Goal: Task Accomplishment & Management: Manage account settings

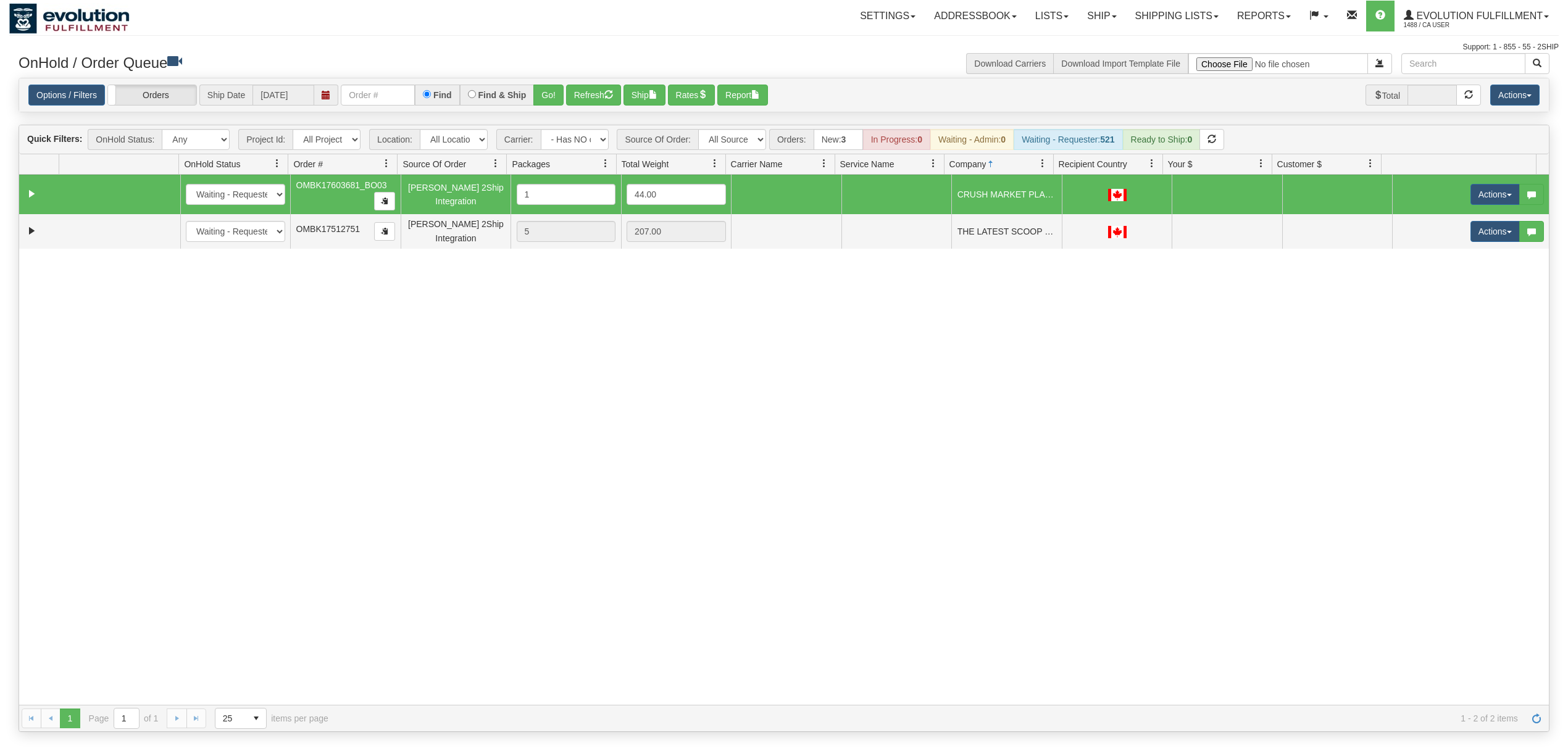
select select "-1"
select select "[PERSON_NAME] 2Ship Integration"
drag, startPoint x: 736, startPoint y: 143, endPoint x: 734, endPoint y: 149, distance: 6.3
click at [736, 143] on select "All Sources AirBlaster 2Ship Integration Ambler Apparel 2Ship Integration BC [M…" at bounding box center [733, 139] width 68 height 21
select select "grid toolbar"
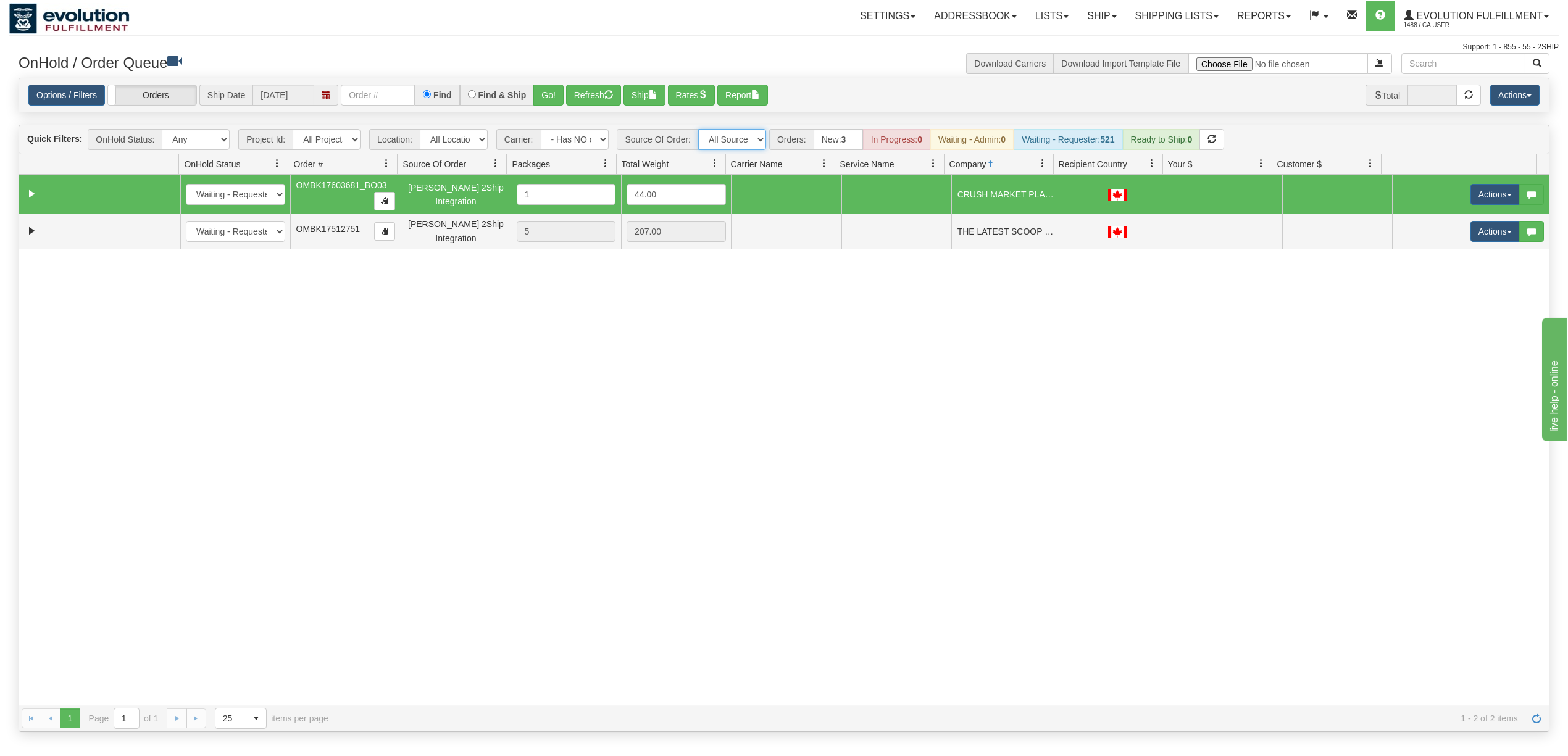
click at [700, 130] on select "All Sources AirBlaster 2Ship Integration Ambler Apparel 2Ship Integration BC [M…" at bounding box center [733, 139] width 68 height 21
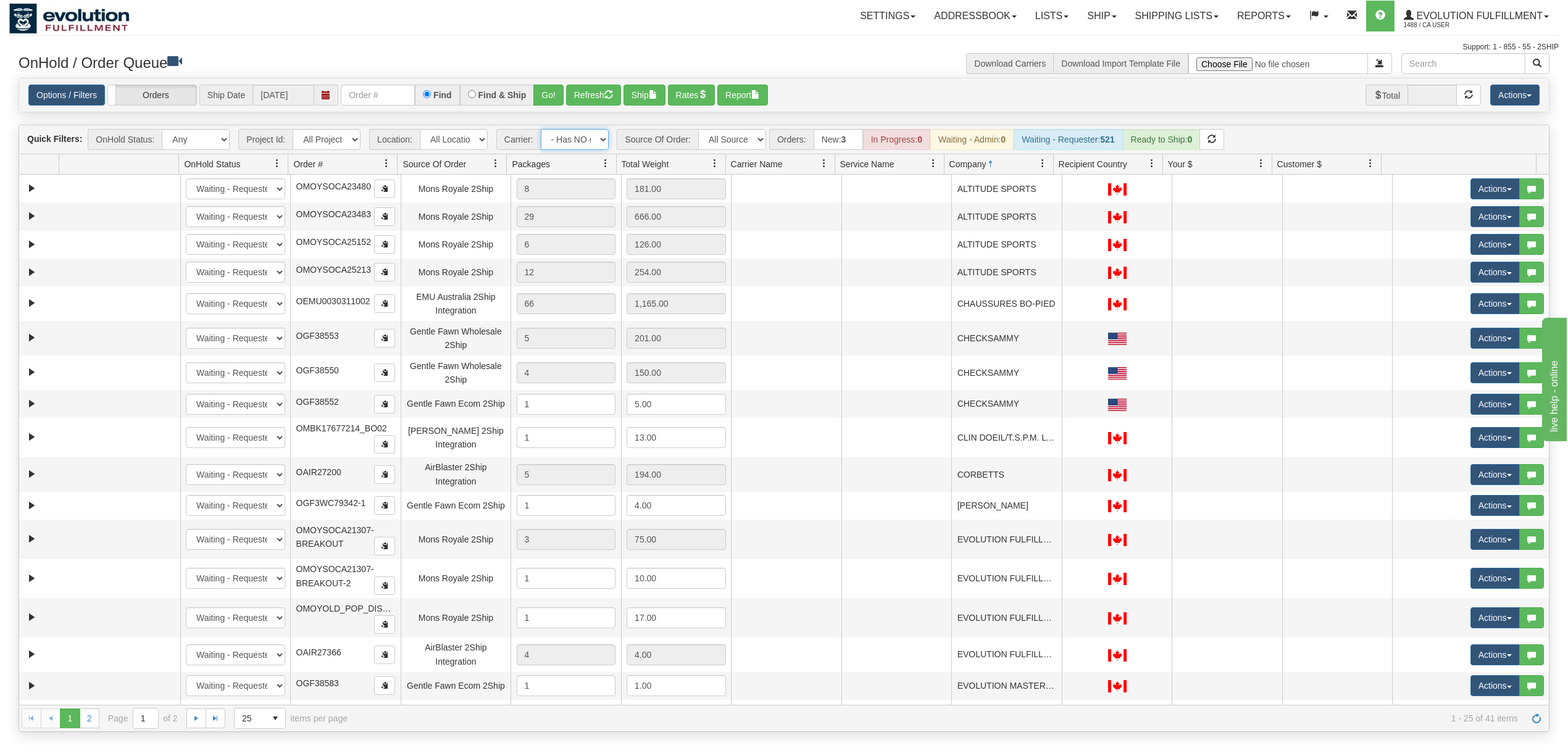
click at [556, 143] on select "- Any - Has NO carrier assigned - Has a carrier assigned FleetOptics Inc. My Ca…" at bounding box center [575, 139] width 68 height 21
select select "grid toolbar"
click at [542, 130] on select "- Any - Has NO carrier assigned - Has a carrier assigned FleetOptics Inc. My Ca…" at bounding box center [575, 139] width 68 height 21
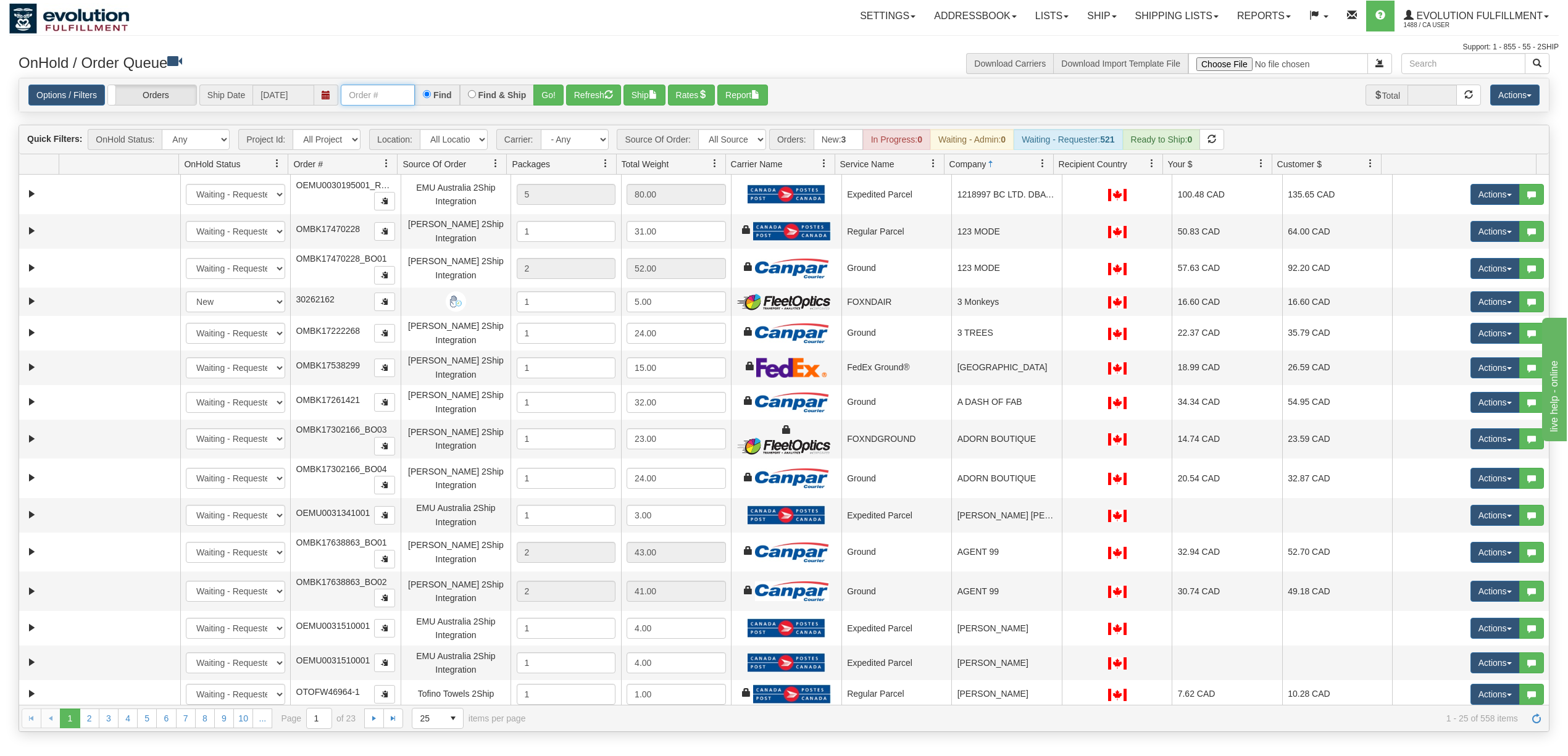
click at [384, 92] on input "text" at bounding box center [378, 95] width 74 height 21
type input "40959"
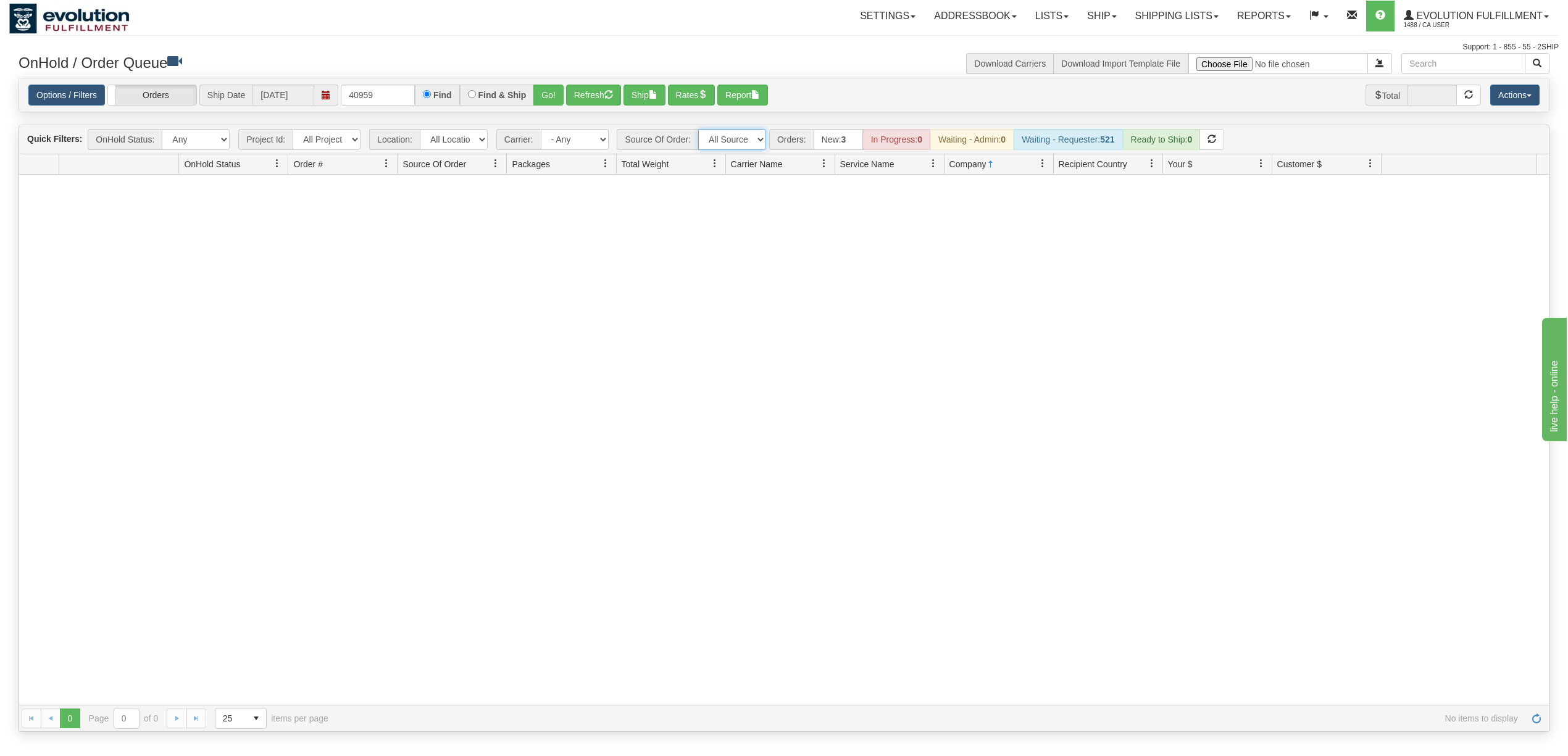
click at [729, 149] on select "All Sources AirBlaster 2Ship Integration Ambler Apparel 2Ship Integration BC [M…" at bounding box center [733, 139] width 68 height 21
select select "Gentle Fawn Wholesale 2Ship"
click at [700, 130] on select "All Sources AirBlaster 2Ship Integration Ambler Apparel 2Ship Integration BC [M…" at bounding box center [733, 139] width 68 height 21
drag, startPoint x: 399, startPoint y: 82, endPoint x: -36, endPoint y: 169, distance: 443.6
click at [0, 169] on html "Toggle navigation Settings Shipping Preferences New Recipients" at bounding box center [784, 378] width 1568 height 756
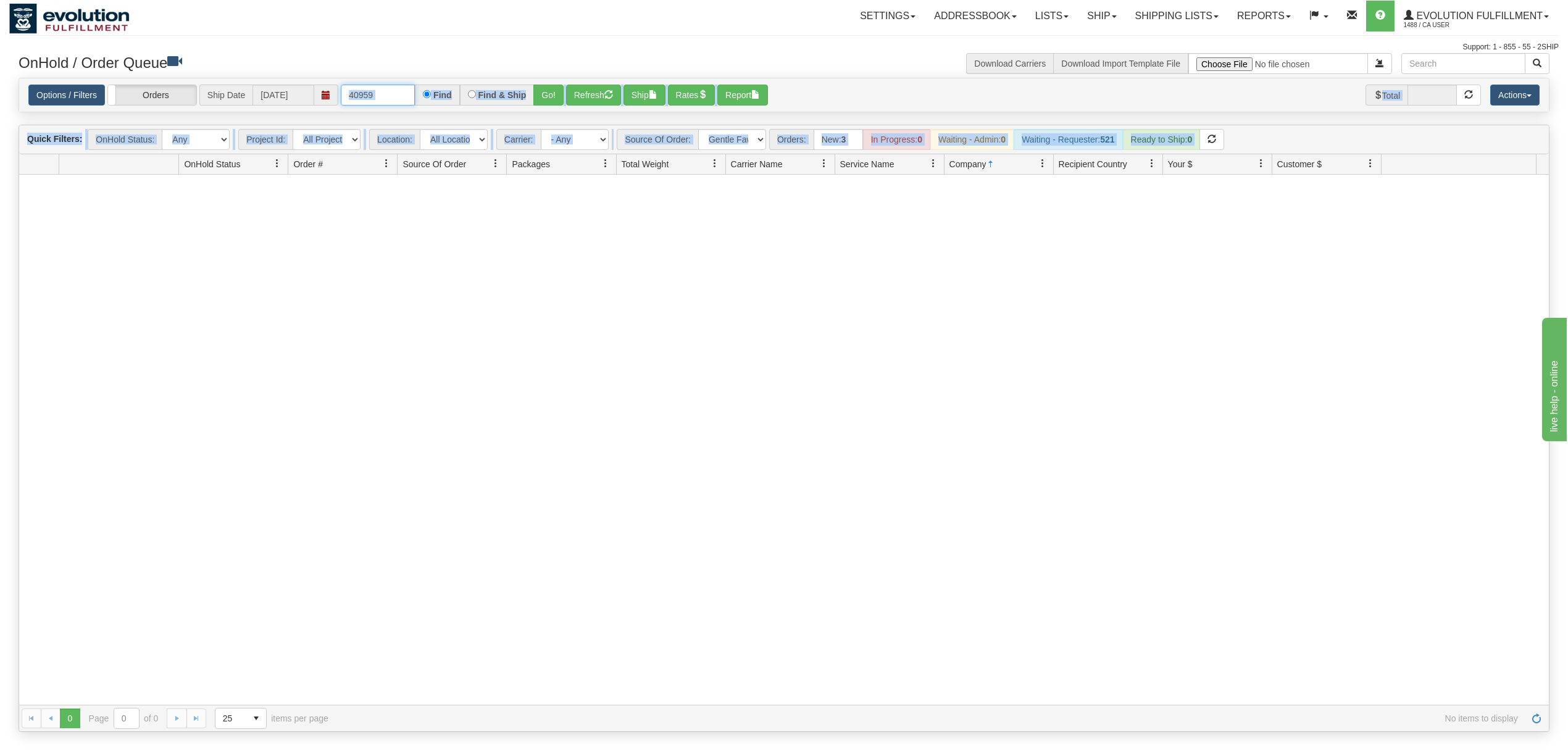
click at [383, 100] on input "40959" at bounding box center [378, 95] width 74 height 21
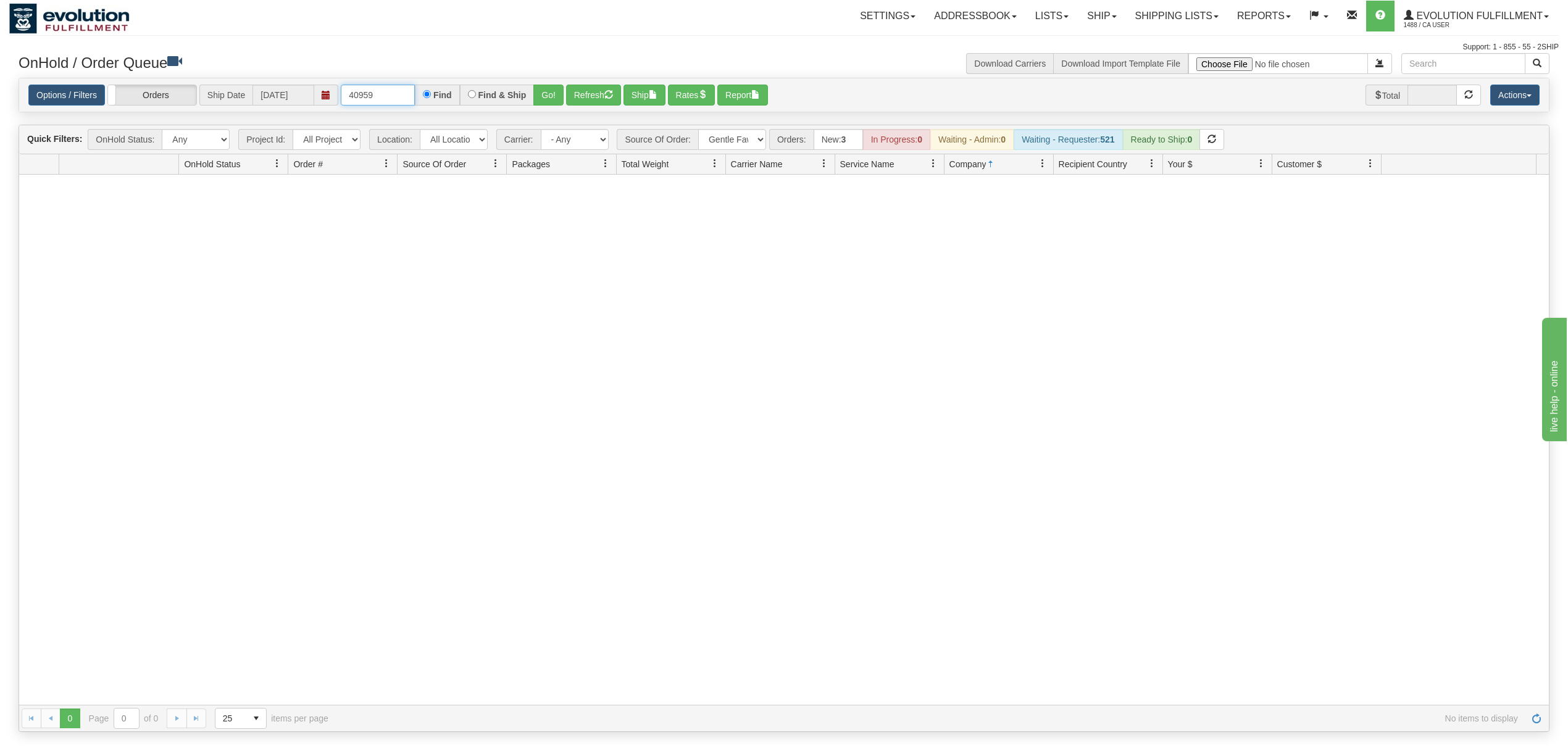
click at [383, 100] on input "40959" at bounding box center [378, 95] width 74 height 21
click at [558, 95] on button "Go!" at bounding box center [548, 95] width 30 height 21
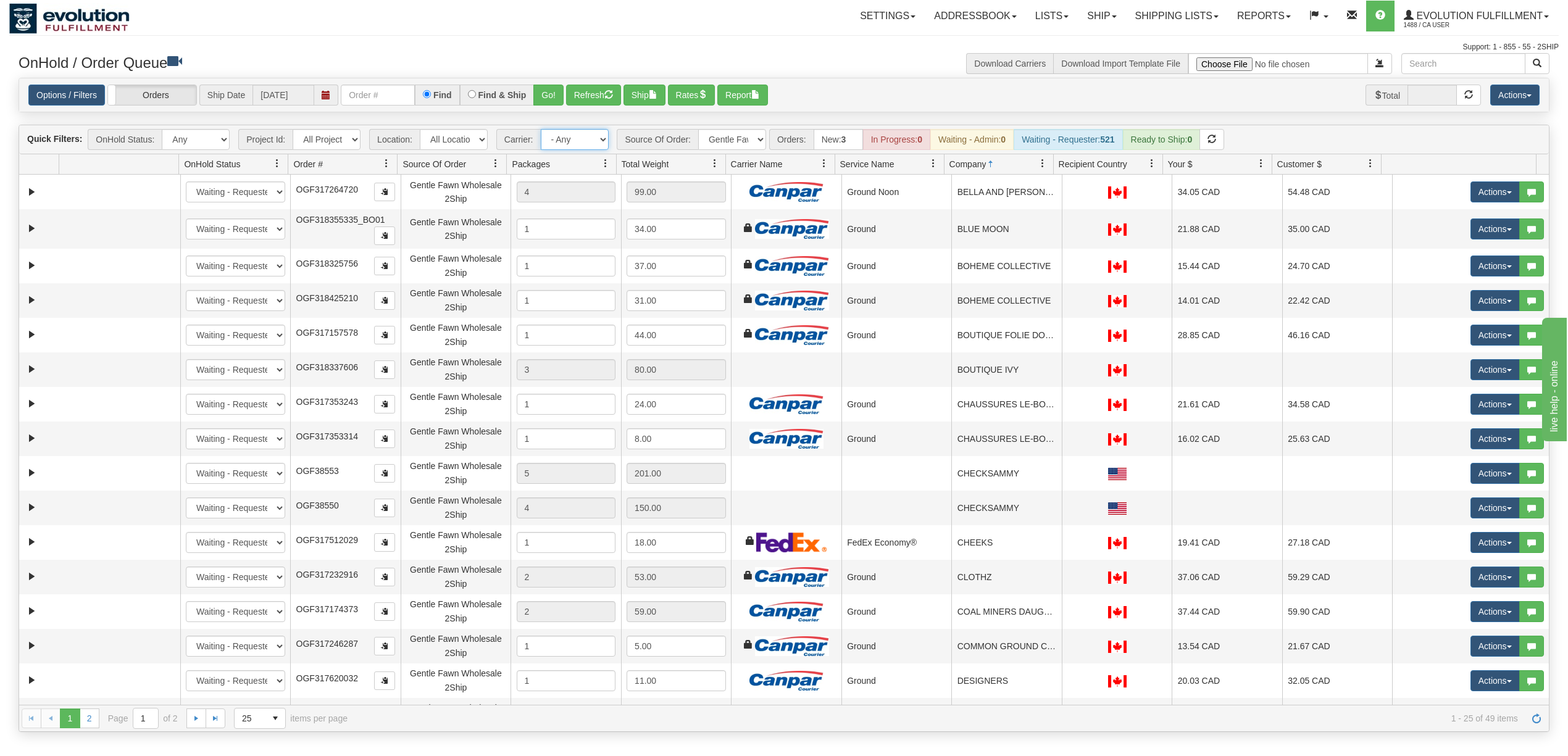
click at [583, 136] on select "- Any - Has NO carrier assigned - Has a carrier assigned FleetOptics Inc. My Ca…" at bounding box center [575, 139] width 68 height 21
select select "-1"
click at [542, 130] on select "- Any - Has NO carrier assigned - Has a carrier assigned FleetOptics Inc. My Ca…" at bounding box center [575, 139] width 68 height 21
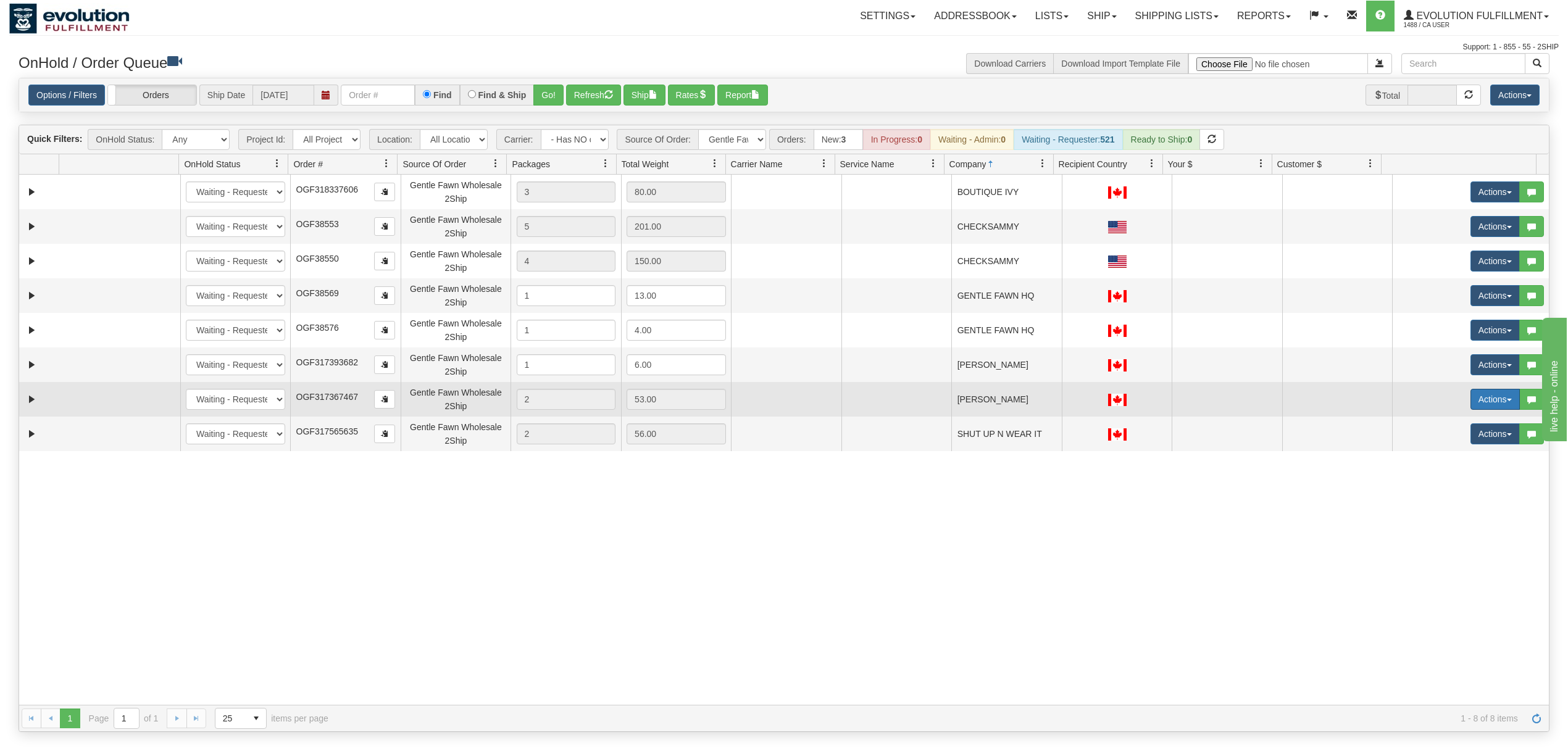
click at [1471, 402] on button "Actions" at bounding box center [1495, 400] width 50 height 21
click at [1465, 460] on span "Rate All Services" at bounding box center [1470, 455] width 74 height 10
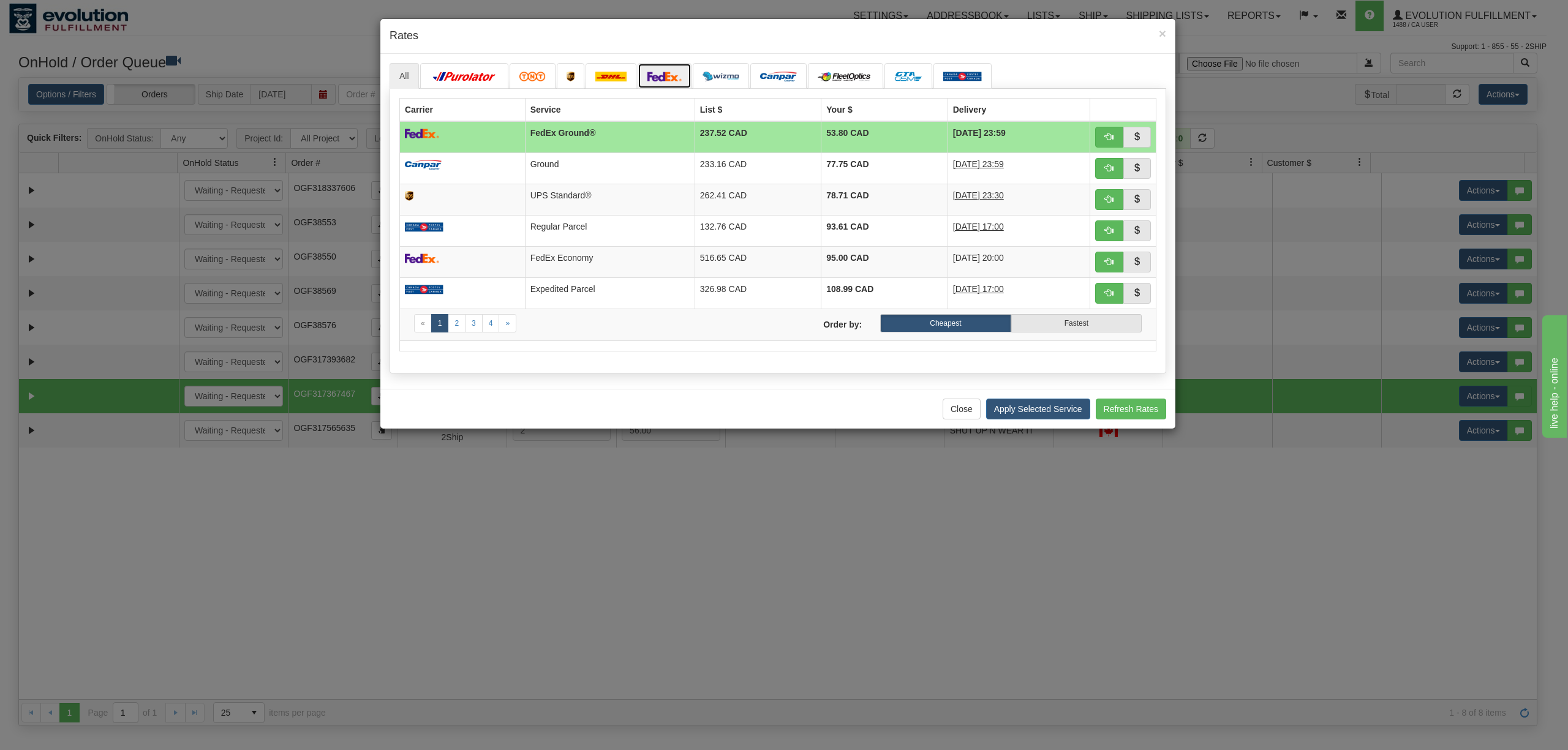
click at [657, 71] on link at bounding box center [665, 76] width 54 height 26
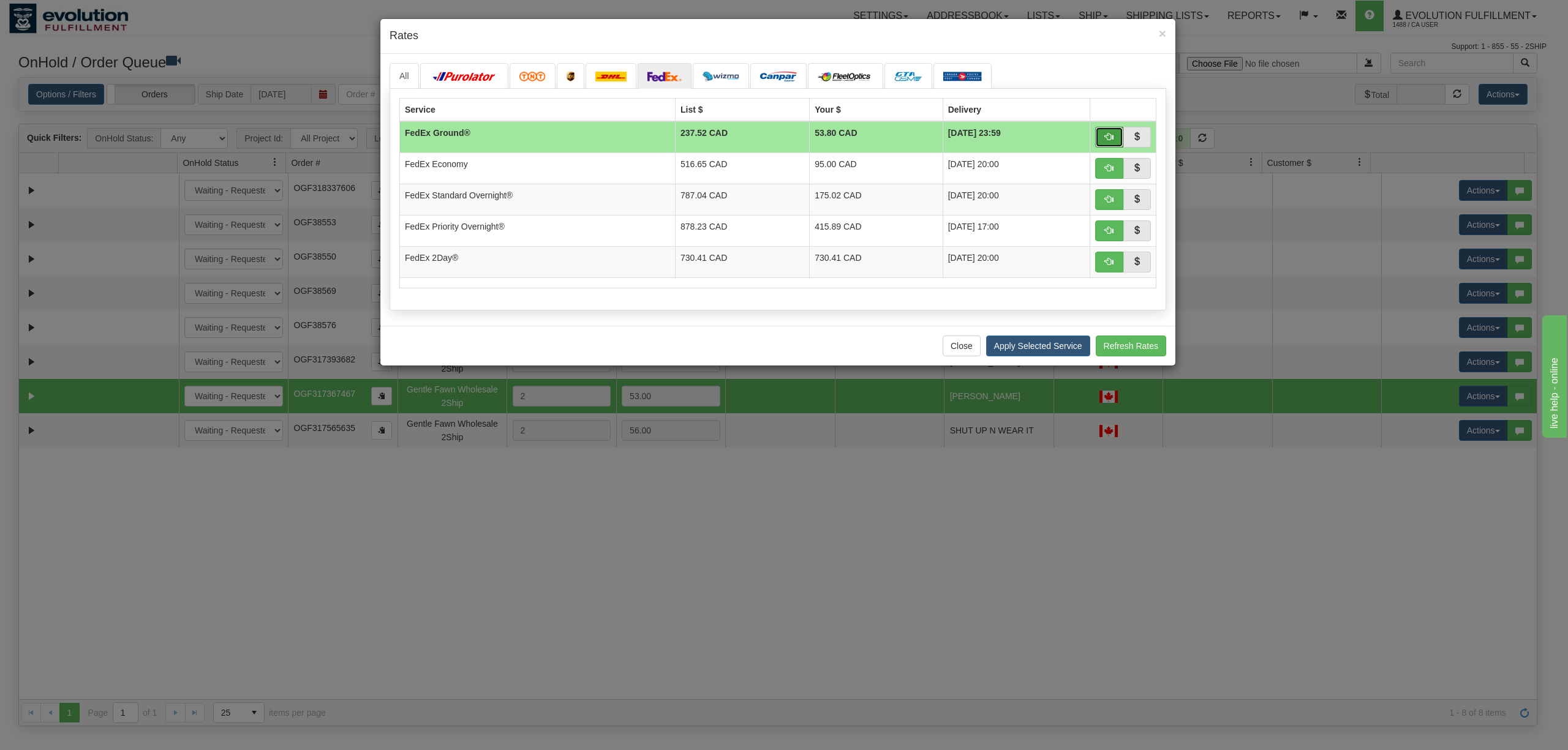
click at [1098, 132] on button "button" at bounding box center [1109, 137] width 28 height 21
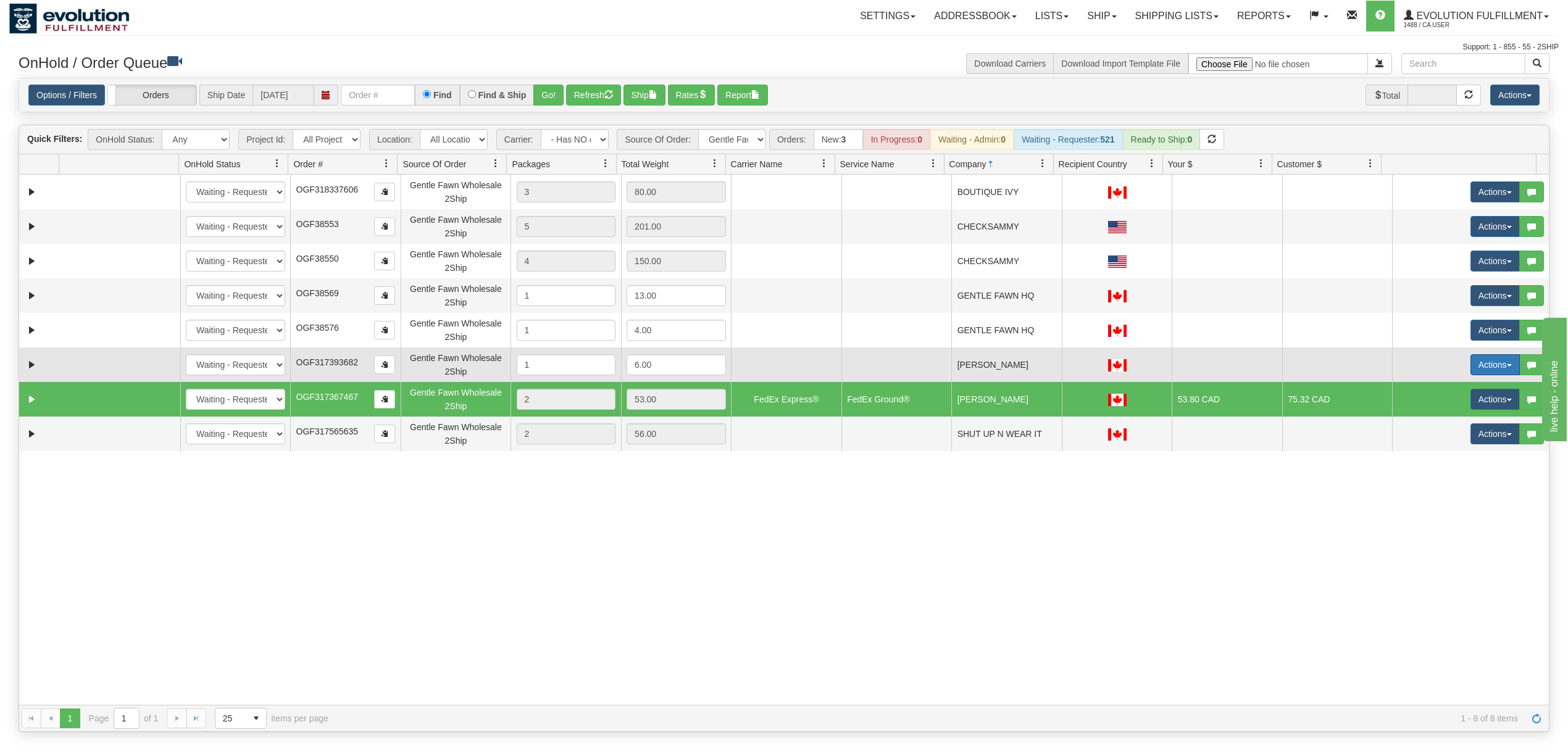
click at [1477, 374] on button "Actions" at bounding box center [1495, 365] width 50 height 21
click at [1465, 415] on link "Rate All Services" at bounding box center [1469, 420] width 99 height 16
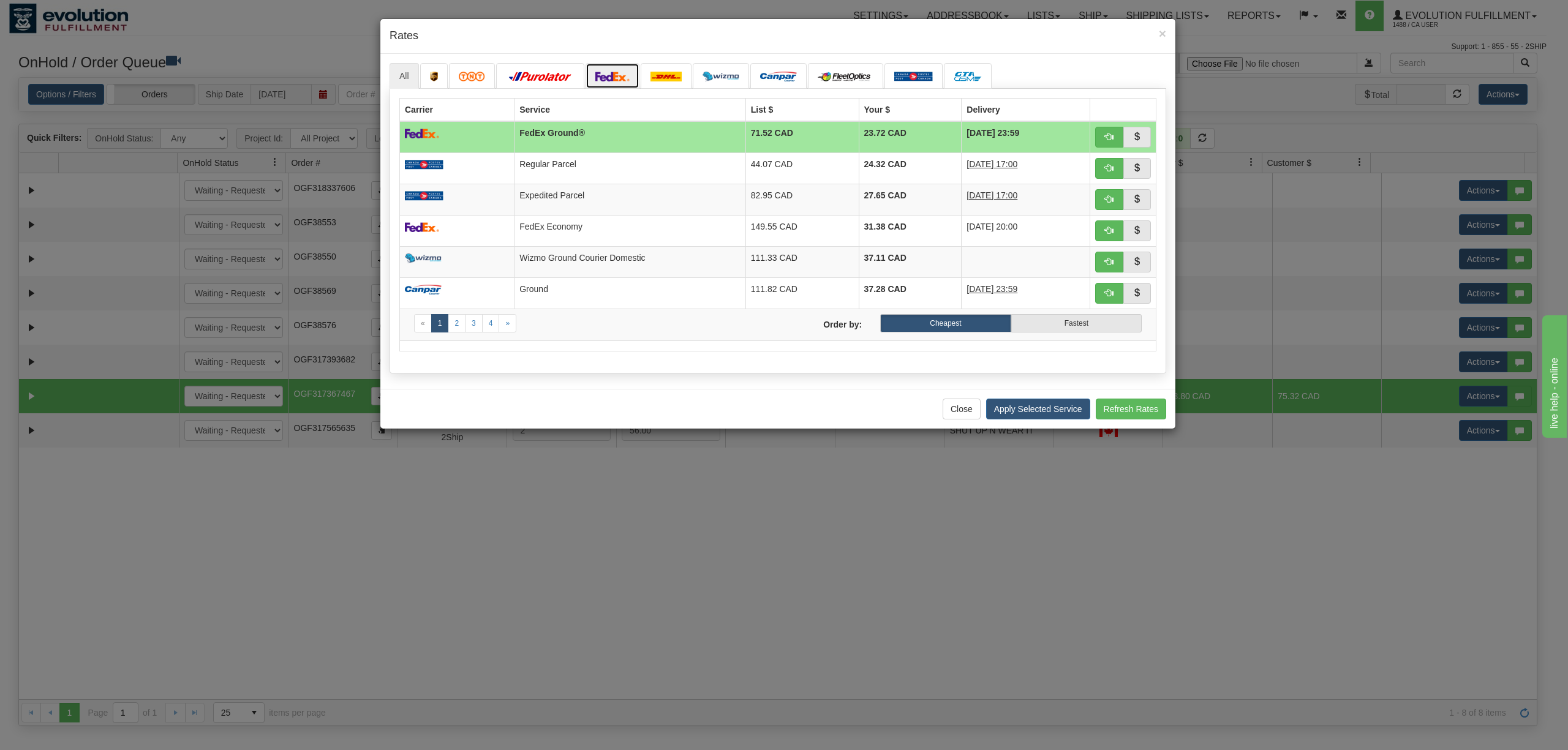
click at [608, 74] on img at bounding box center [612, 77] width 34 height 10
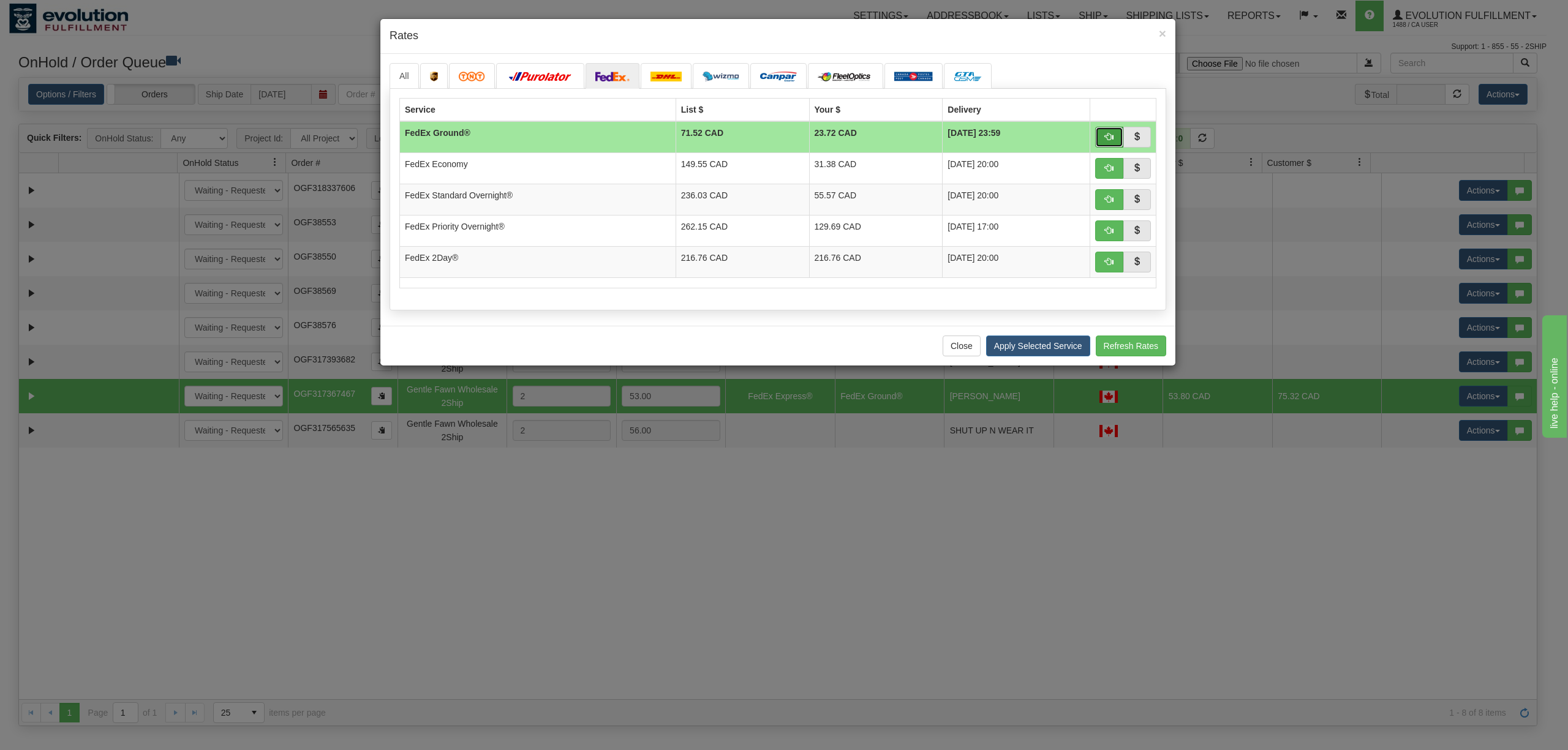
click at [1103, 143] on button "button" at bounding box center [1109, 137] width 28 height 21
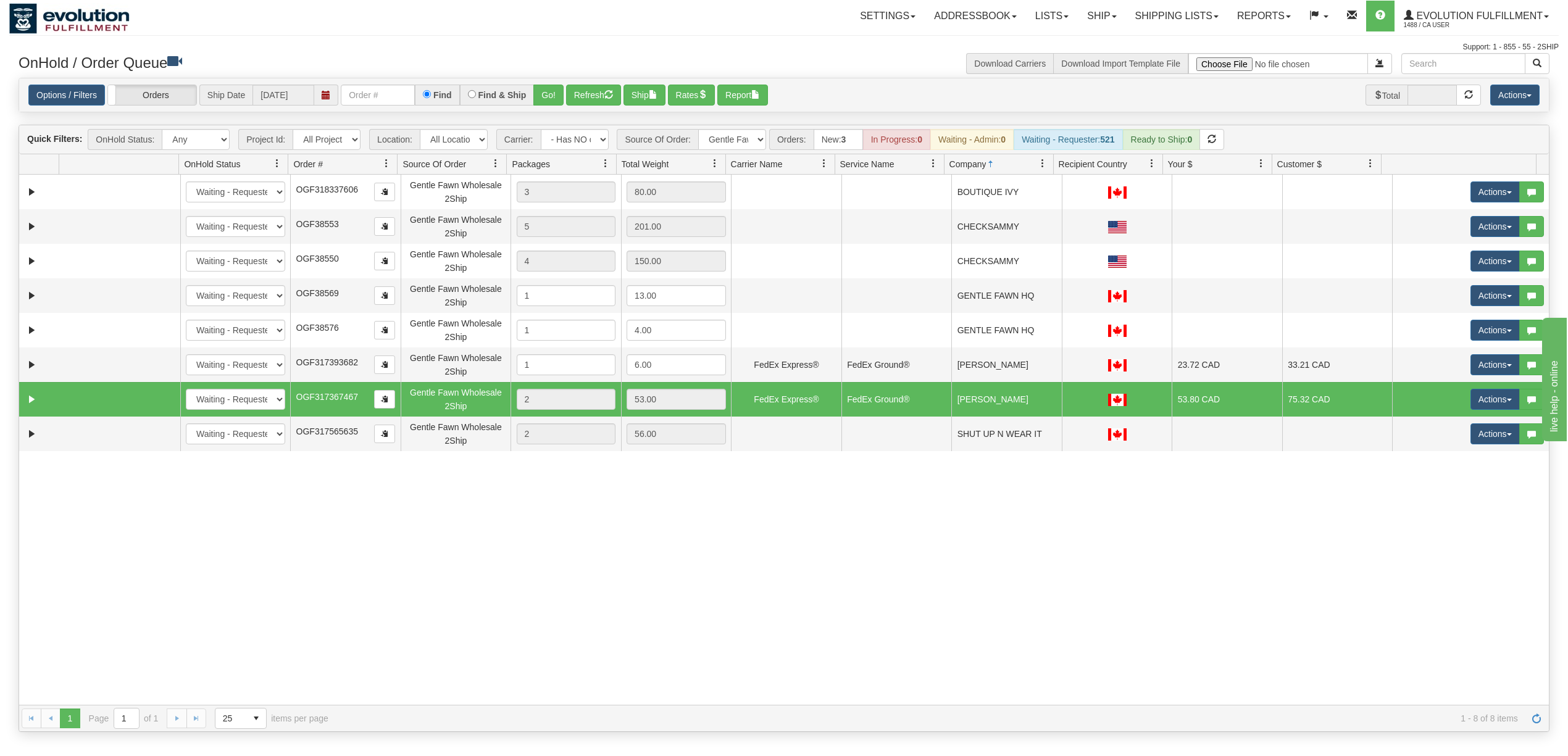
click at [916, 486] on div "31623522 EVOLUTION V3 91122561 0 New In Progress Waiting - Admin Waiting - Requ…" at bounding box center [784, 440] width 1530 height 530
click at [606, 99] on button "Refresh" at bounding box center [593, 95] width 55 height 21
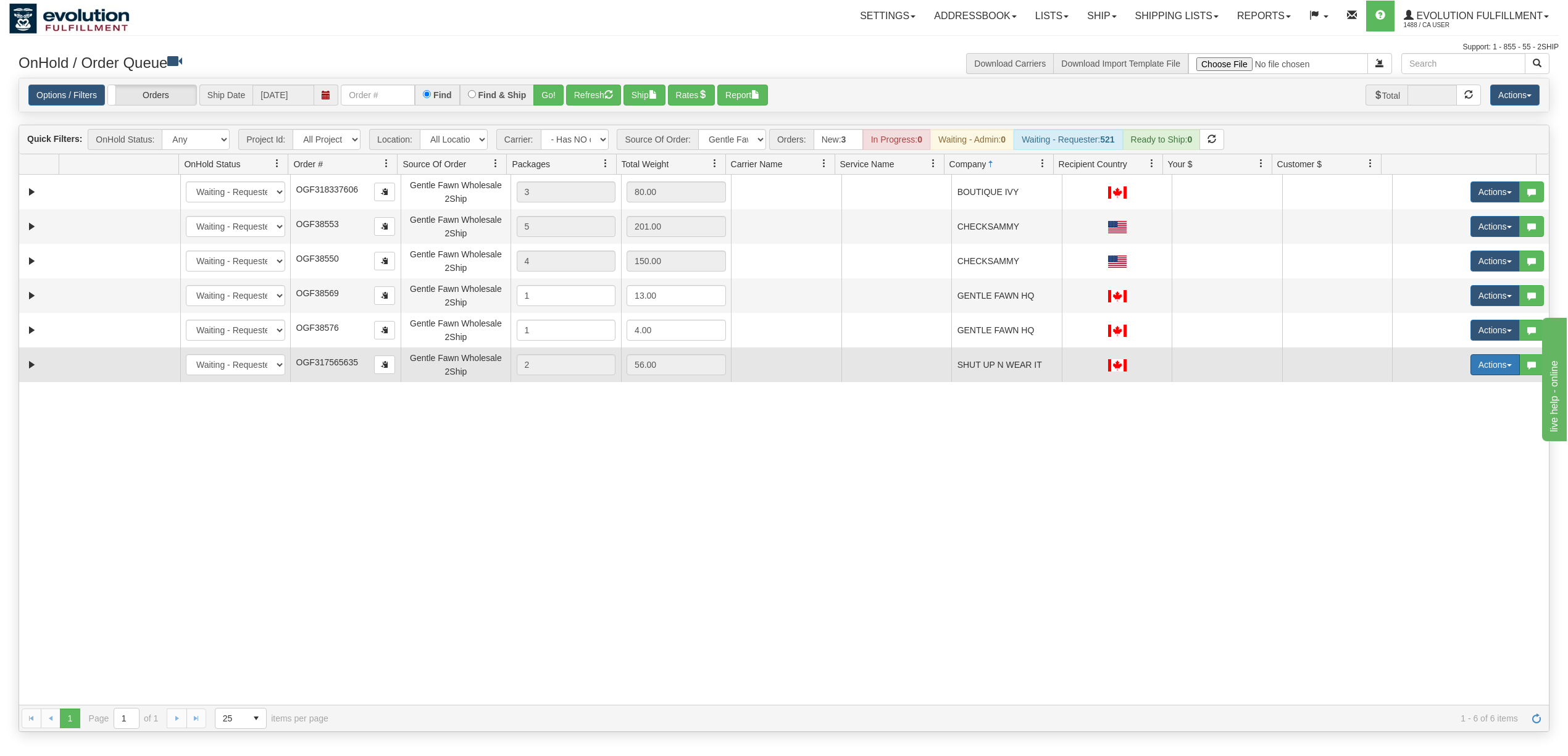
click at [1499, 361] on button "Actions" at bounding box center [1495, 365] width 50 height 21
click at [1452, 420] on span "Rate All Services" at bounding box center [1470, 420] width 74 height 10
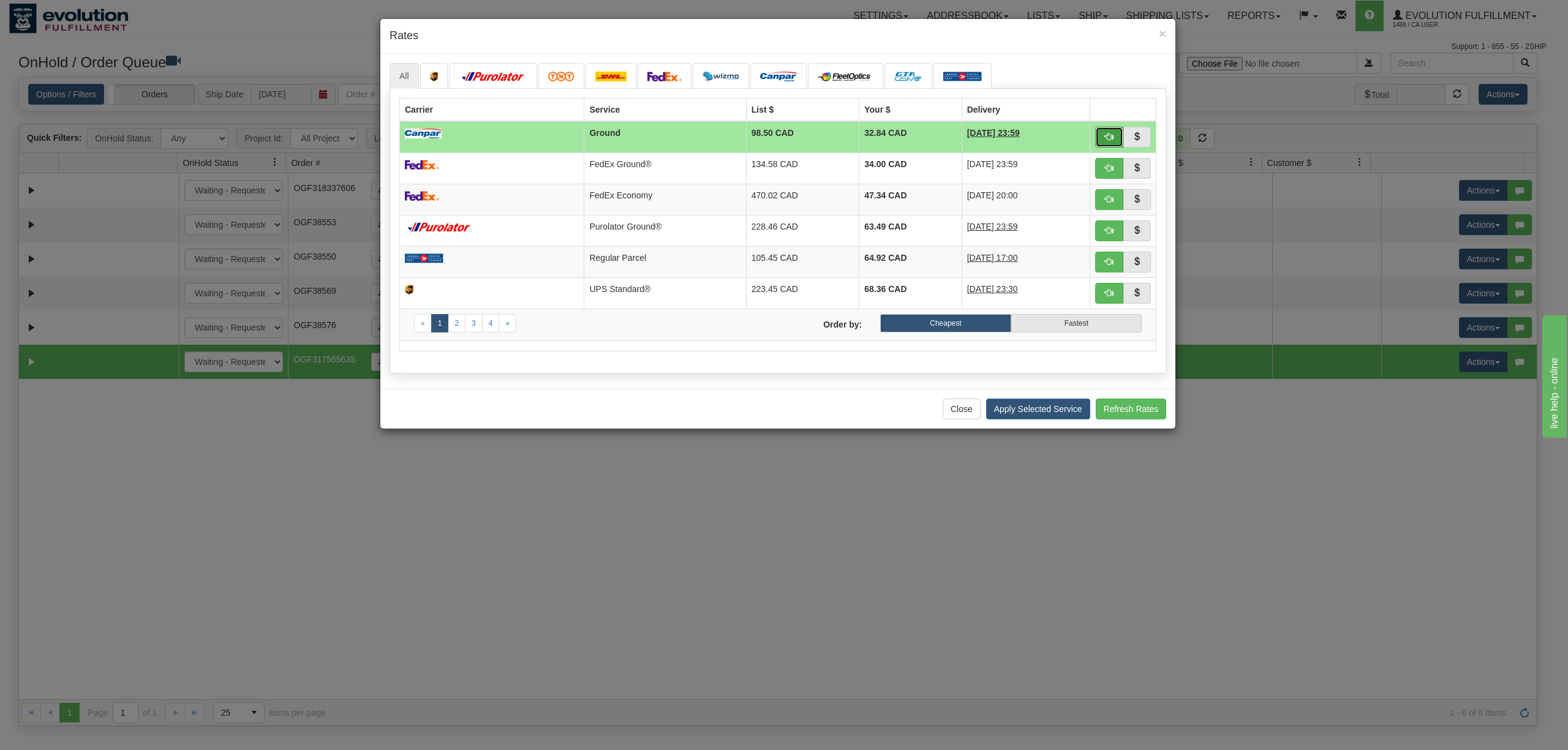
click at [1115, 142] on button "button" at bounding box center [1109, 137] width 28 height 21
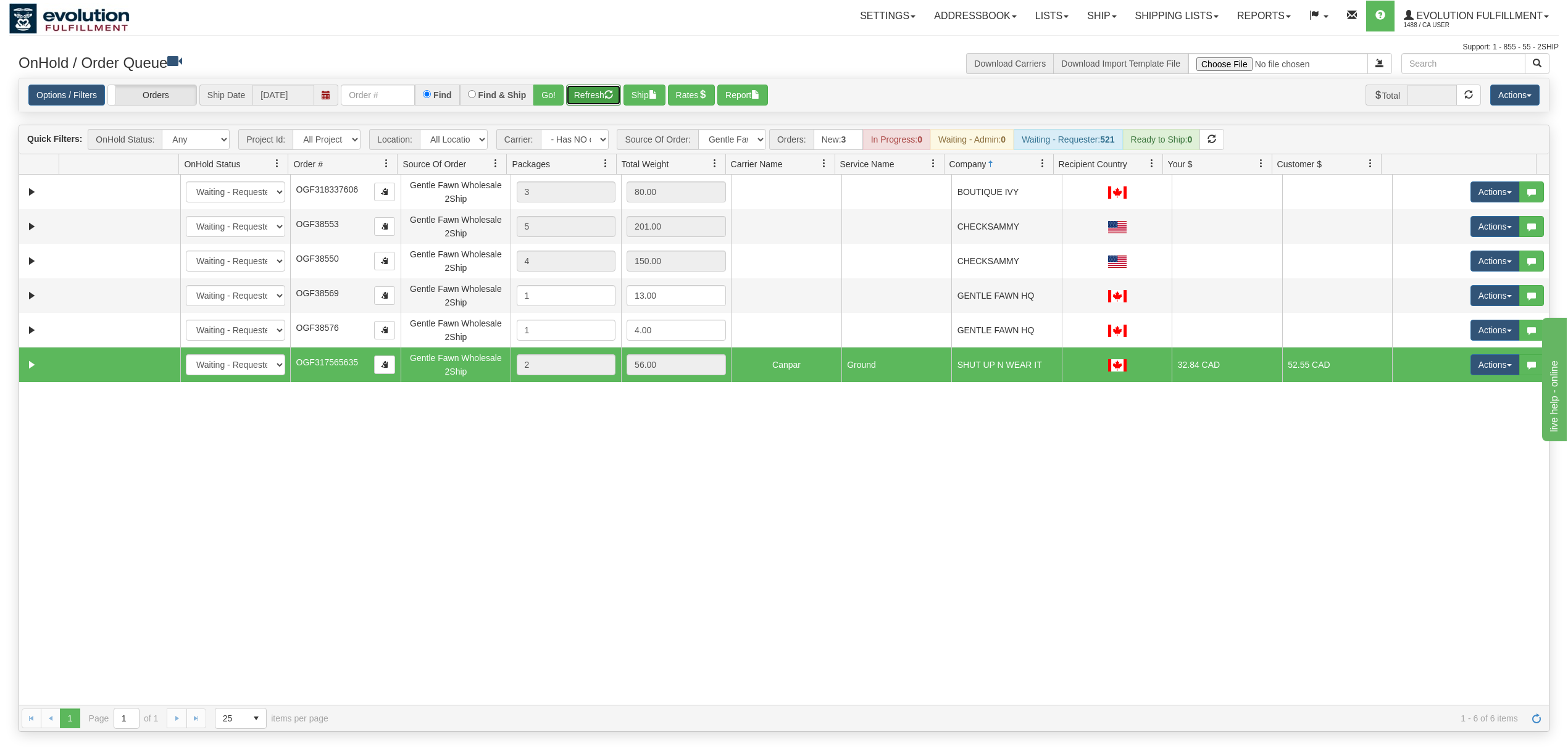
click at [603, 94] on button "Refresh" at bounding box center [593, 95] width 55 height 21
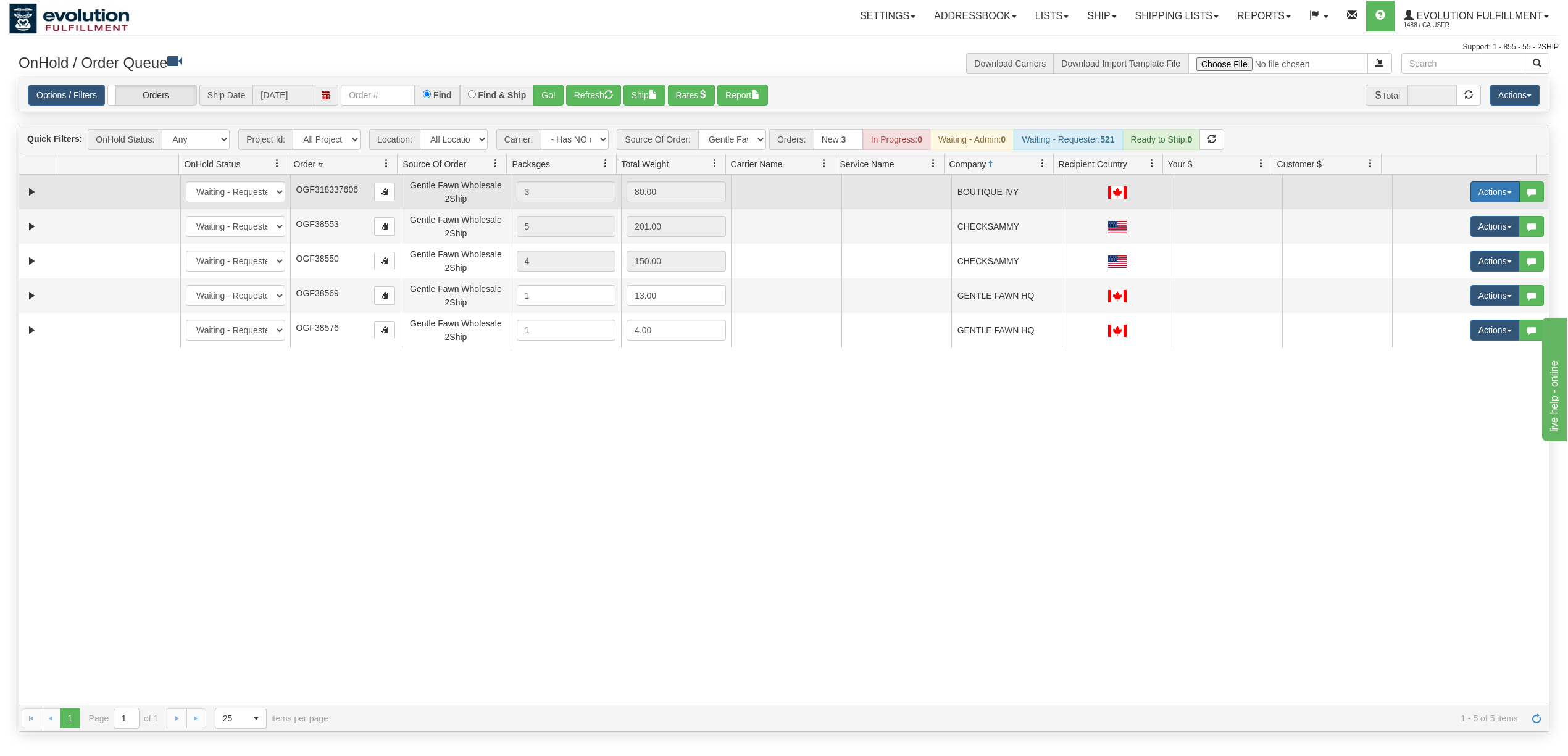
click at [1471, 187] on button "Actions" at bounding box center [1495, 192] width 50 height 21
click at [1474, 248] on span "Rate All Services" at bounding box center [1470, 247] width 74 height 10
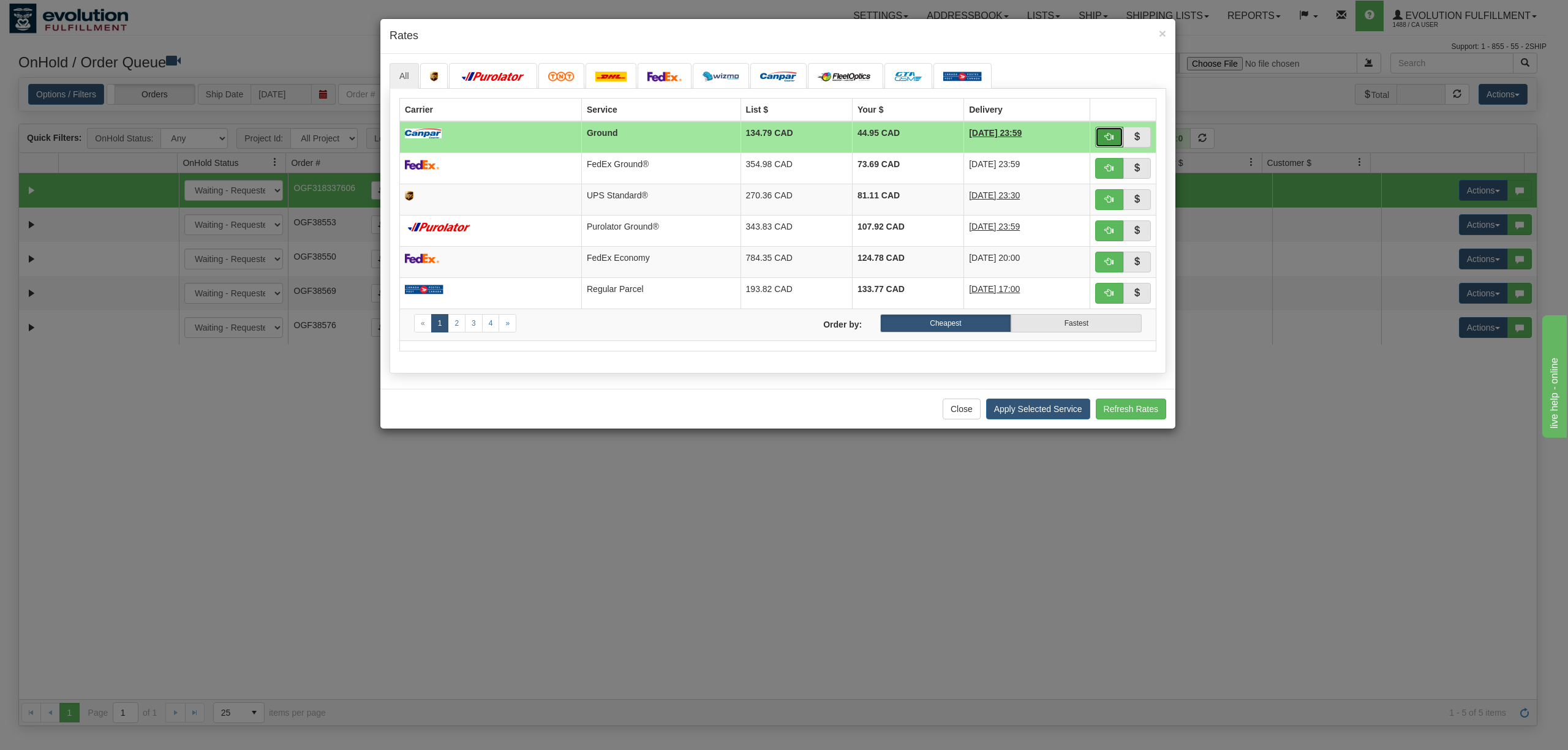
click at [1107, 130] on button "button" at bounding box center [1109, 137] width 28 height 21
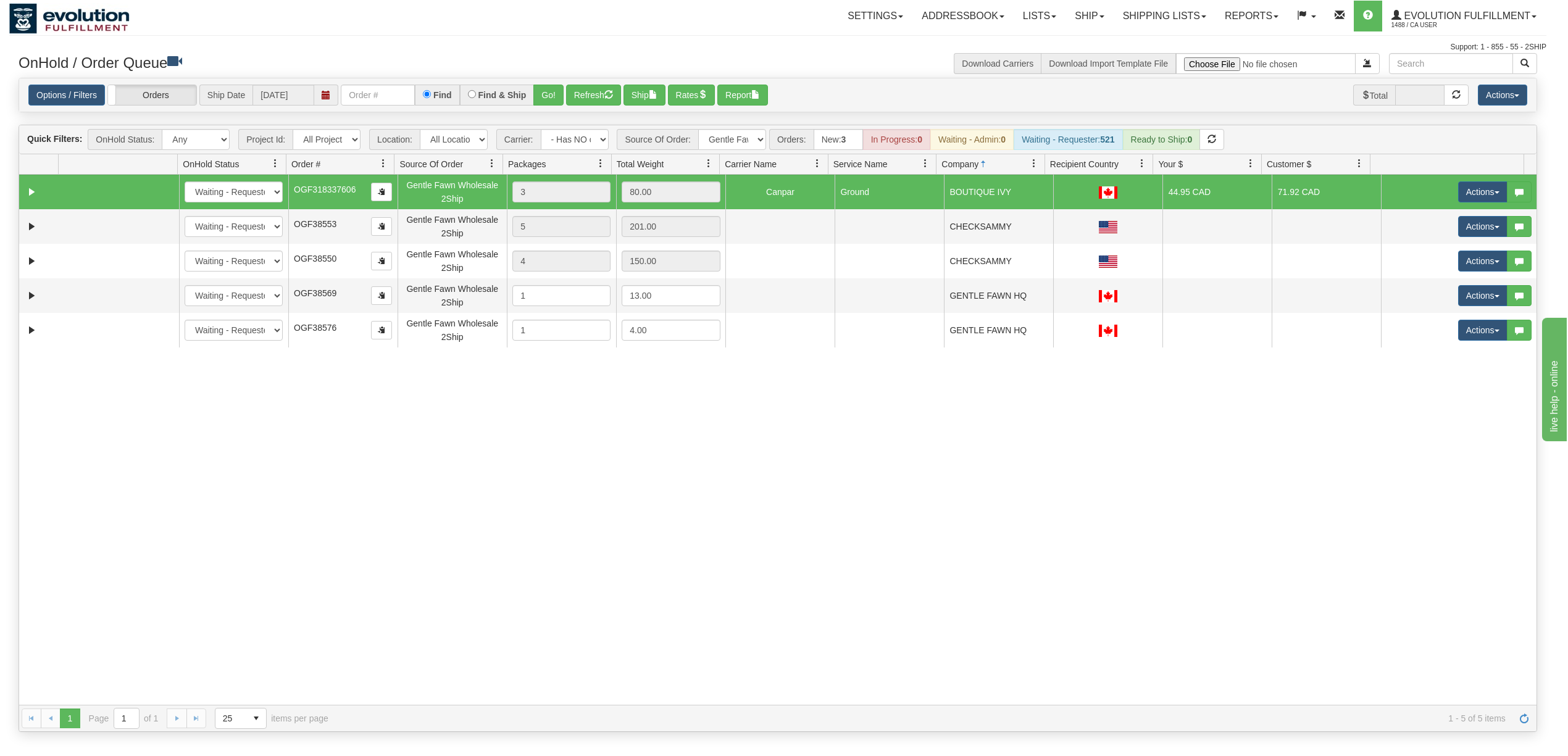
click at [977, 537] on div "31623522 EVOLUTION V3 91122561 0 New In Progress Waiting - Admin Waiting - Requ…" at bounding box center [778, 440] width 1517 height 530
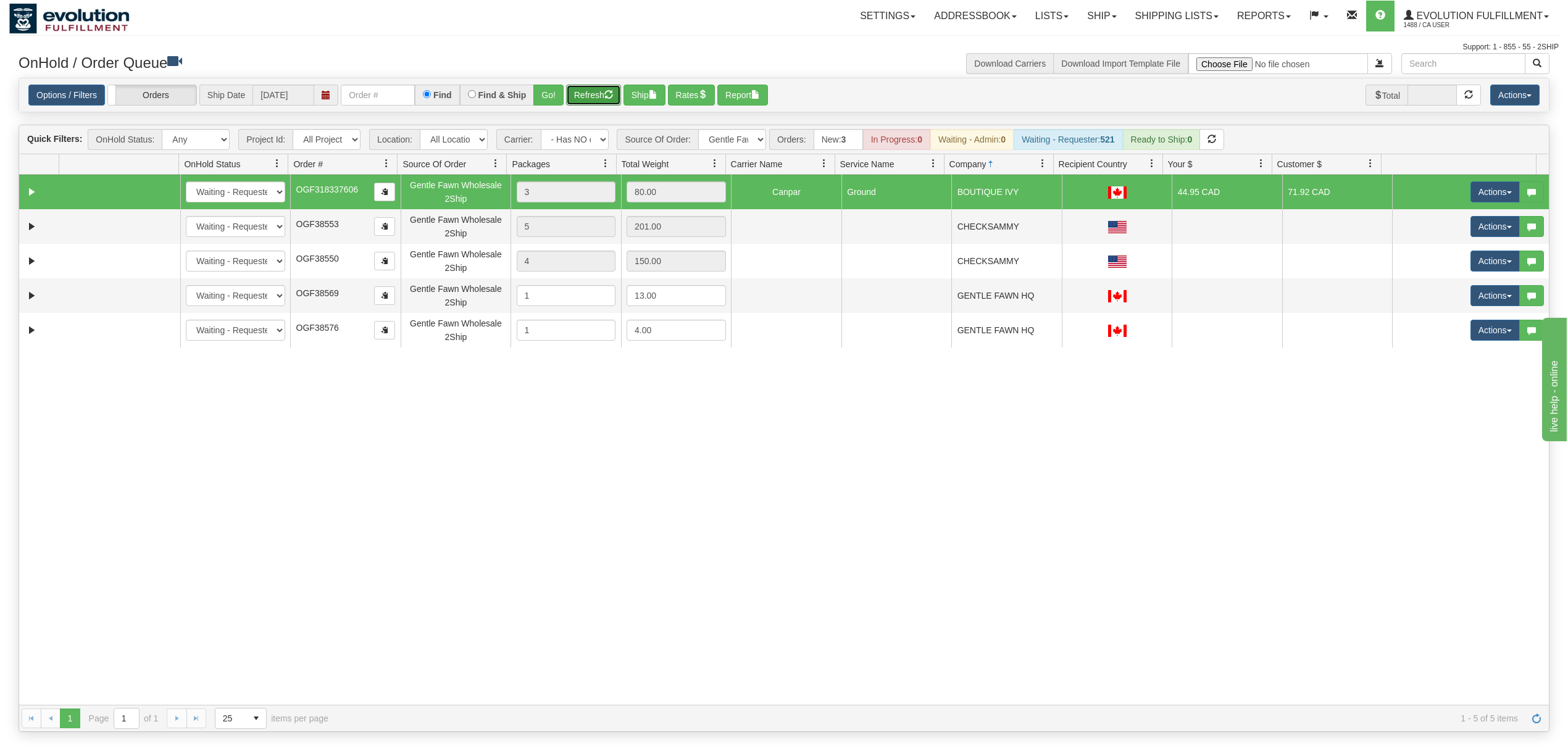
click at [606, 97] on button "Refresh" at bounding box center [593, 95] width 55 height 21
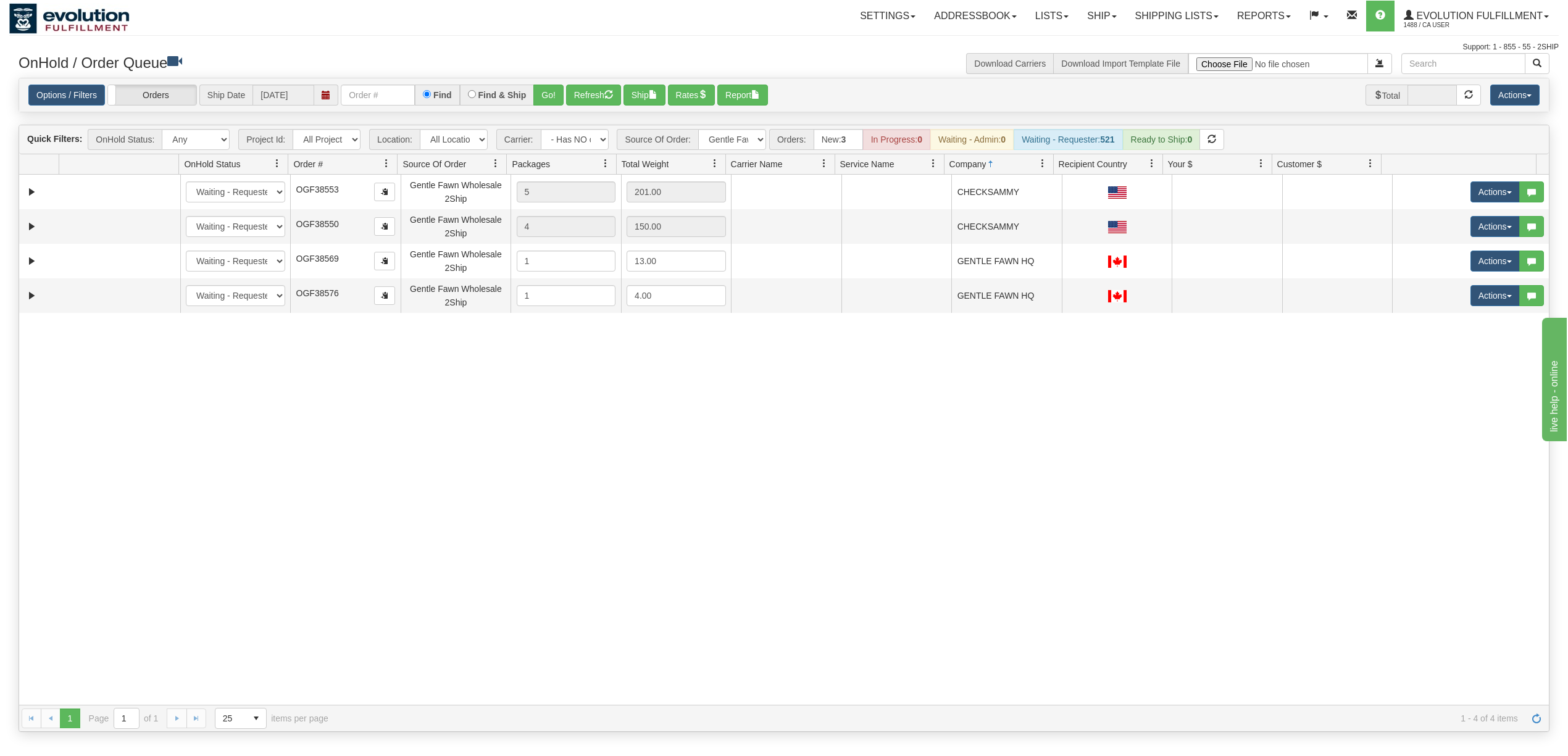
click at [1002, 600] on div "31290773 EVOLUTION V3 90225545 0 New In Progress Waiting - Admin Waiting - Requ…" at bounding box center [784, 440] width 1530 height 530
click at [575, 89] on button "Refresh" at bounding box center [593, 95] width 55 height 21
click at [576, 99] on button "Refresh" at bounding box center [593, 95] width 55 height 21
click at [385, 108] on div "Options / Filters Group Shipments Orders Ship Date [DATE] Find Find & Ship Go! …" at bounding box center [784, 95] width 1530 height 34
click at [392, 82] on div "Options / Filters Group Shipments Orders Ship Date [DATE] Find Find & Ship Go! …" at bounding box center [784, 95] width 1530 height 34
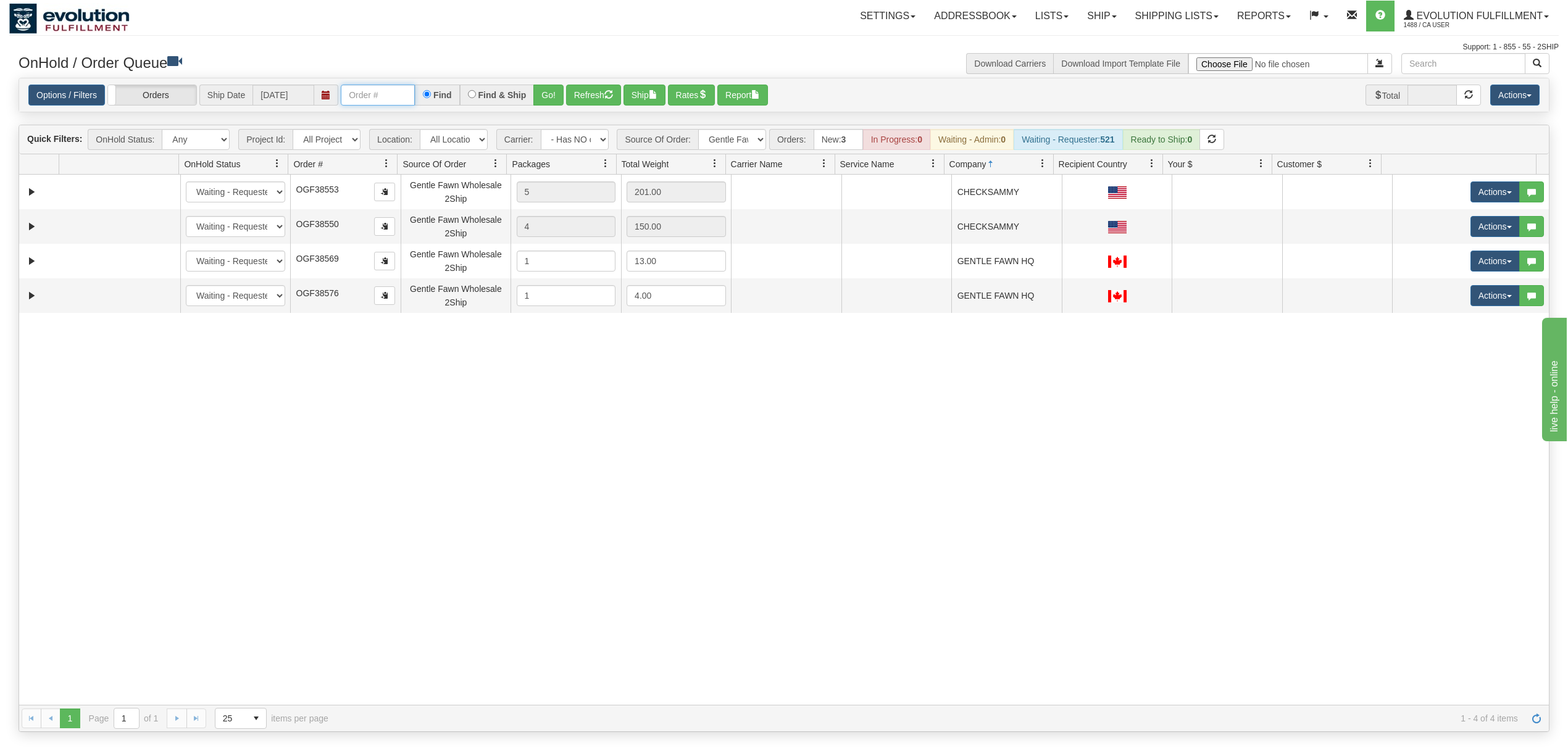
click at [412, 99] on input "text" at bounding box center [378, 95] width 74 height 21
type input "67970"
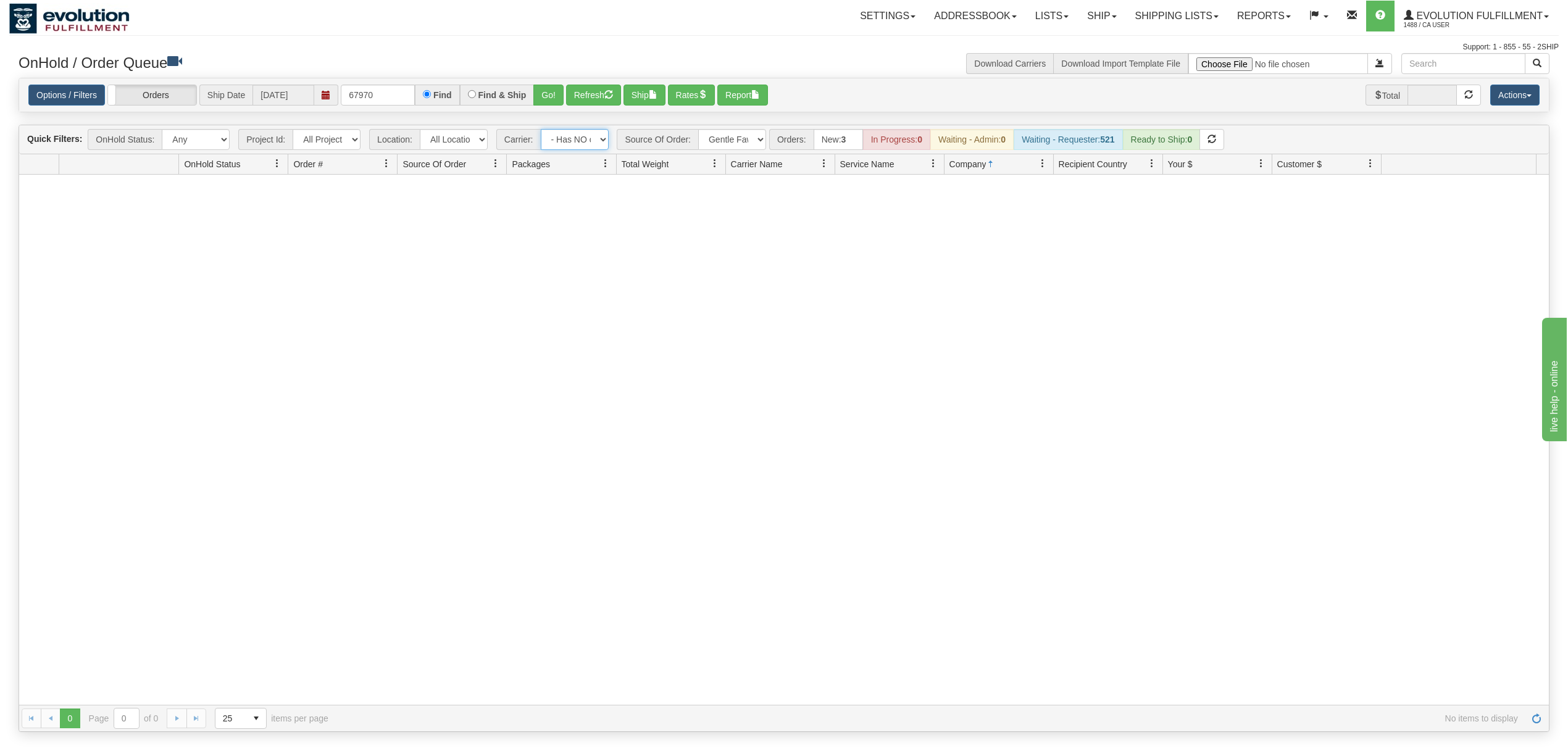
click at [571, 143] on select "- Any - Has NO carrier assigned - Has a carrier assigned FleetOptics Inc. My Ca…" at bounding box center [575, 139] width 68 height 21
select select "grid toolbar"
click at [542, 130] on select "- Any - Has NO carrier assigned - Has a carrier assigned FleetOptics Inc. My Ca…" at bounding box center [575, 139] width 68 height 21
click at [744, 138] on select "All Sources AirBlaster 2Ship Integration Ambler Apparel 2Ship Integration BC [M…" at bounding box center [733, 139] width 68 height 21
select select "grid toolbar"
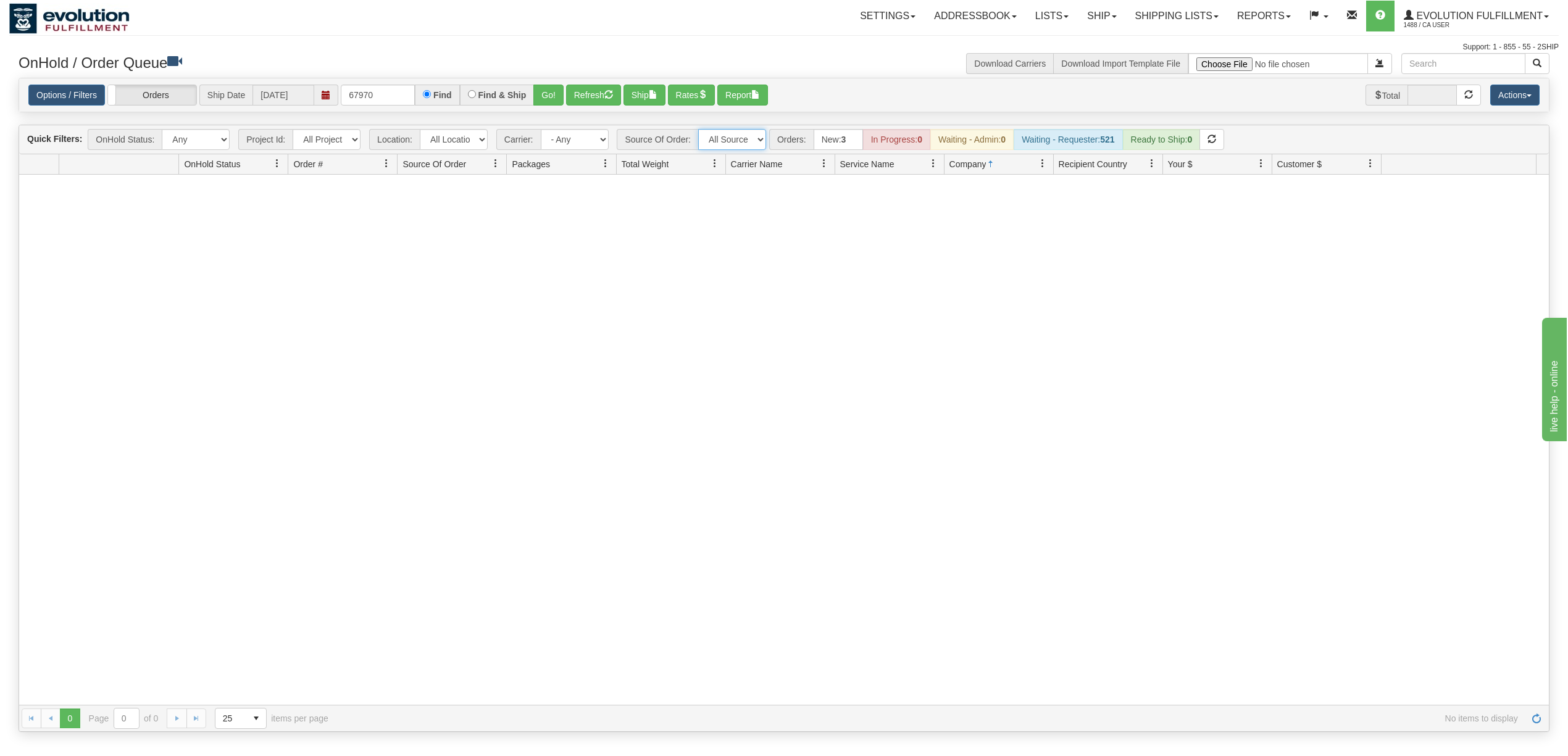
click at [700, 130] on select "All Sources AirBlaster 2Ship Integration Ambler Apparel 2Ship Integration BC [M…" at bounding box center [733, 139] width 68 height 21
click at [601, 77] on div "OnHold / Order Queue" at bounding box center [397, 65] width 775 height 24
click at [607, 94] on button "Refresh" at bounding box center [593, 95] width 55 height 21
click at [606, 92] on button "Refresh" at bounding box center [593, 95] width 55 height 21
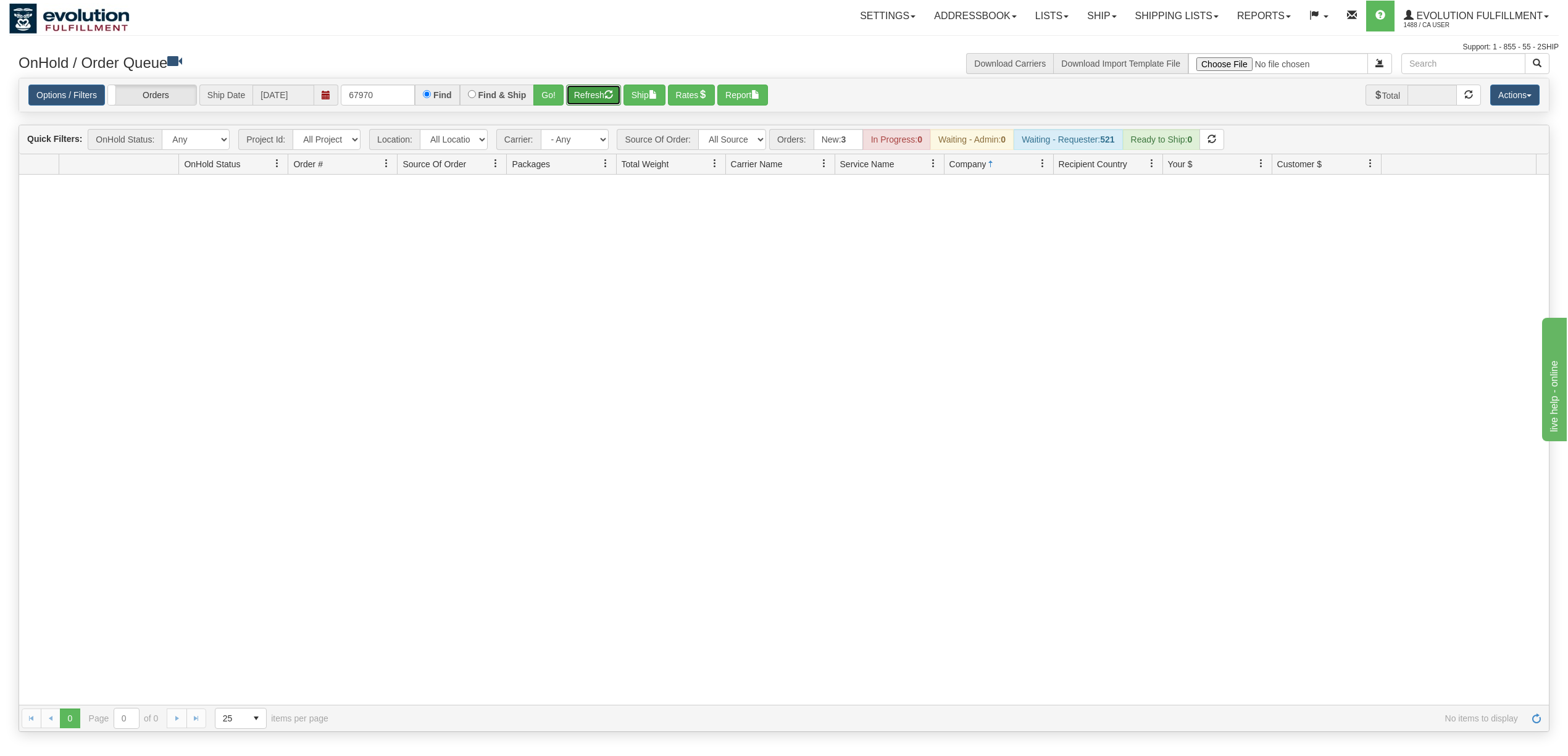
click at [601, 90] on button "Refresh" at bounding box center [593, 95] width 55 height 21
click at [581, 99] on button "Refresh" at bounding box center [593, 95] width 55 height 21
click at [590, 92] on button "Refresh" at bounding box center [593, 95] width 55 height 21
click at [596, 87] on button "Refresh" at bounding box center [593, 95] width 55 height 21
click at [560, 97] on button "Go!" at bounding box center [548, 95] width 30 height 21
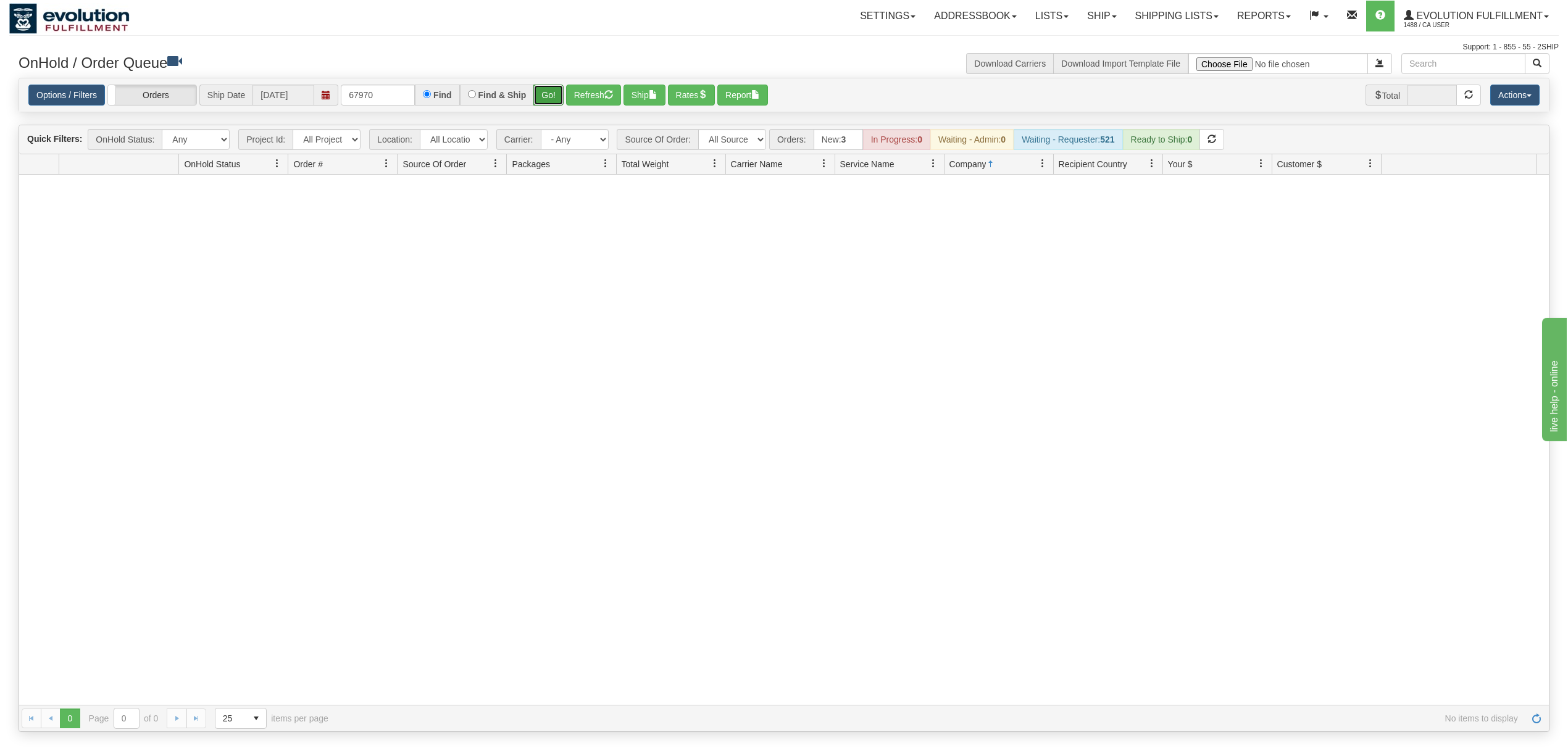
click at [553, 92] on button "Go!" at bounding box center [548, 95] width 30 height 21
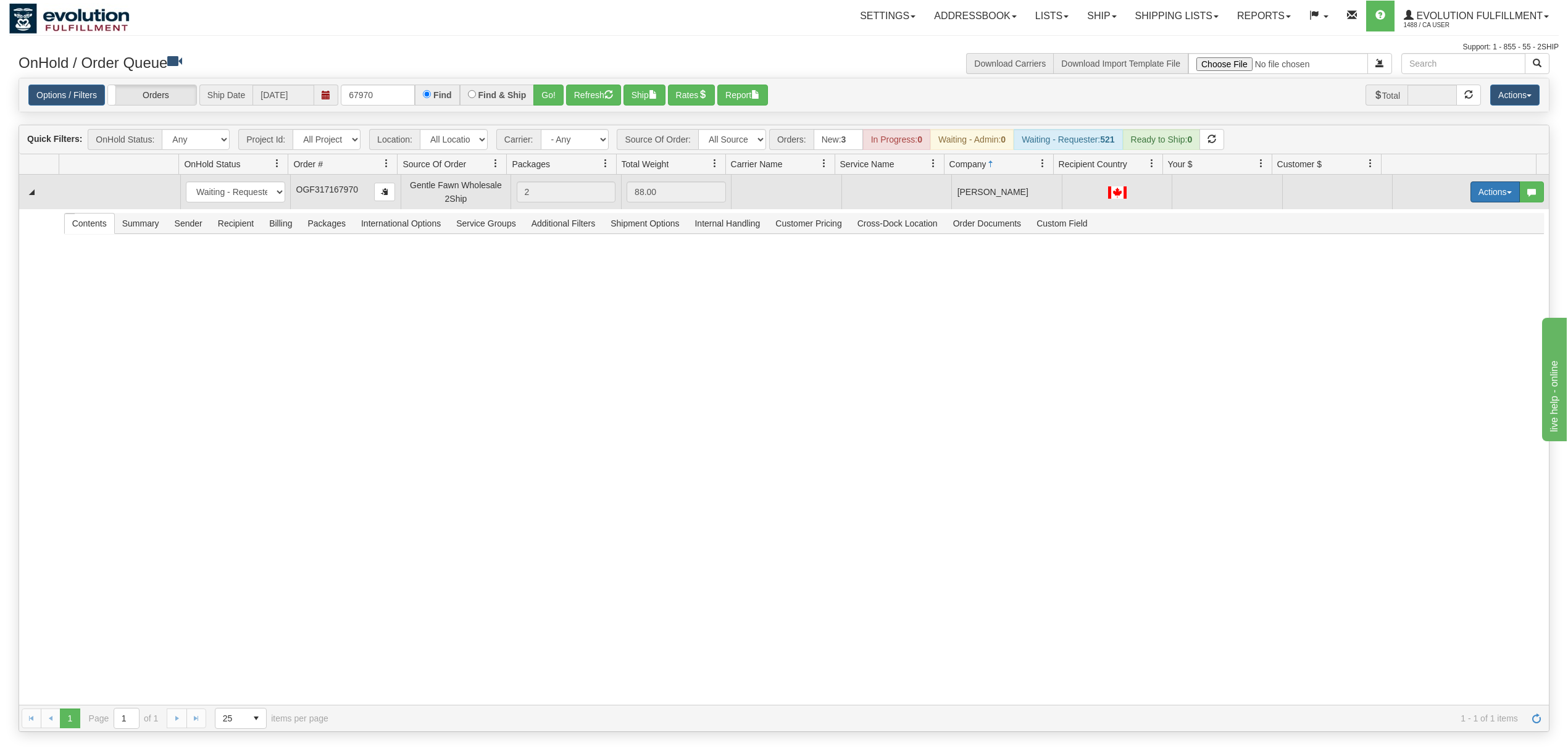
click at [1471, 191] on button "Actions" at bounding box center [1495, 192] width 50 height 21
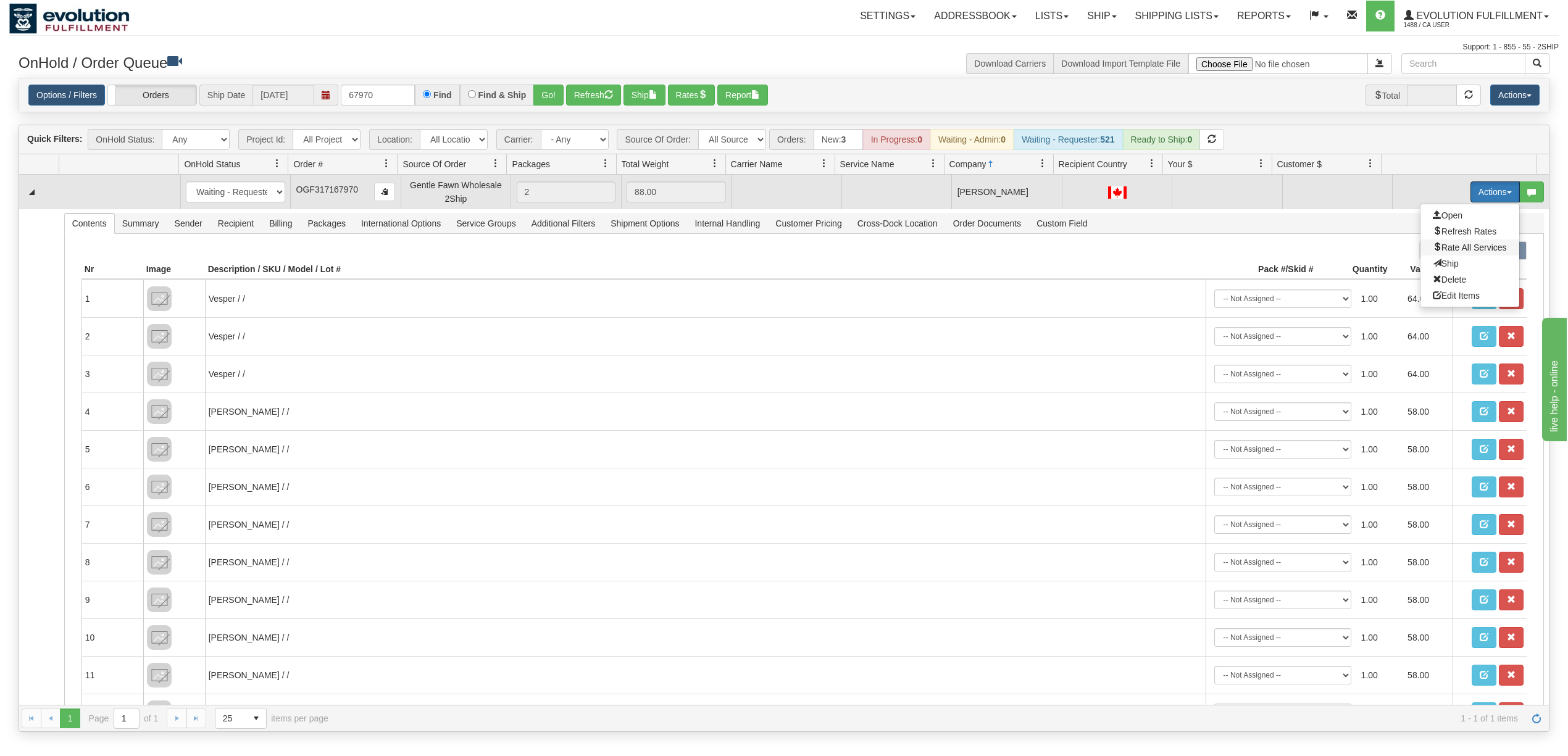
click at [1453, 252] on span "Rate All Services" at bounding box center [1470, 247] width 74 height 10
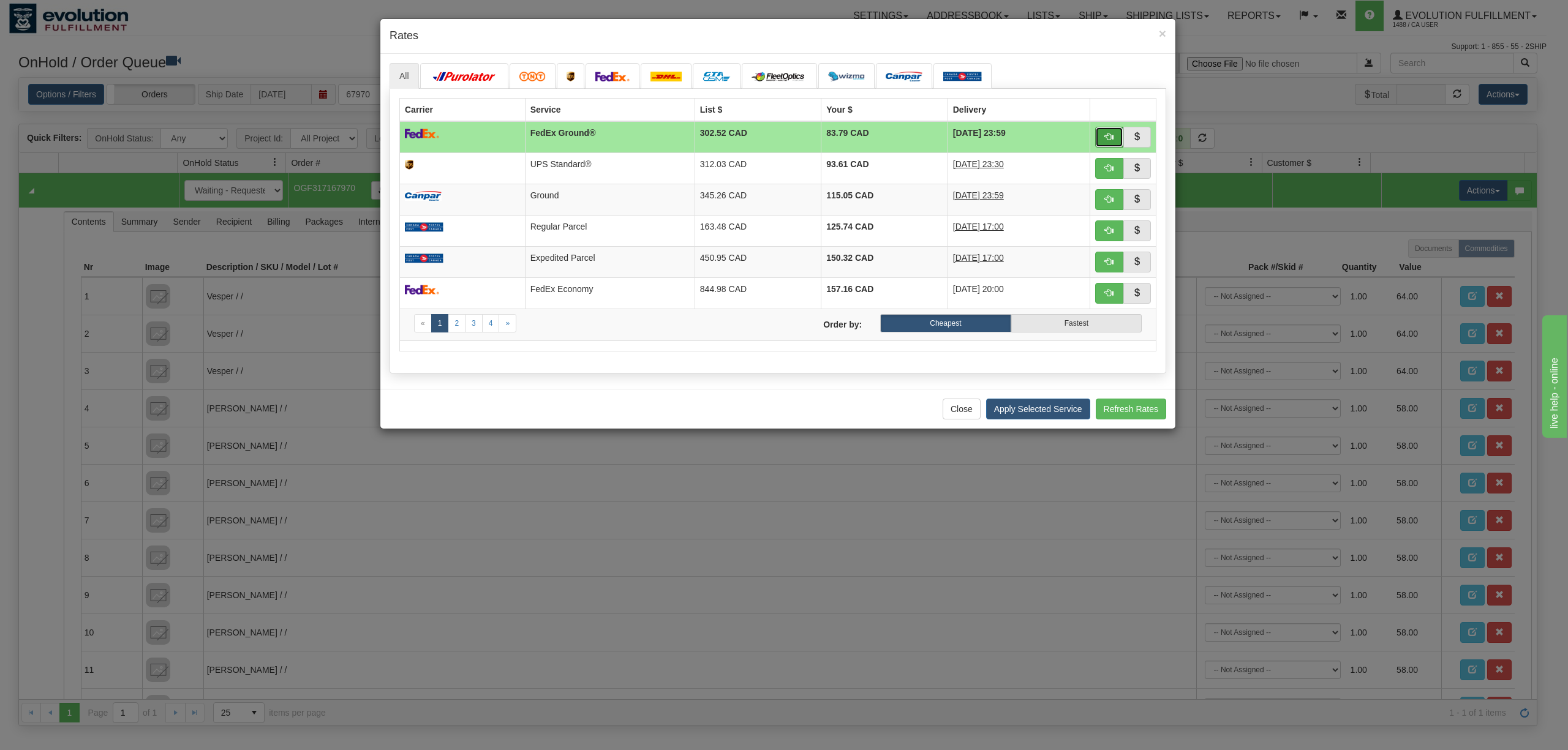
click at [1098, 141] on button "button" at bounding box center [1109, 137] width 28 height 21
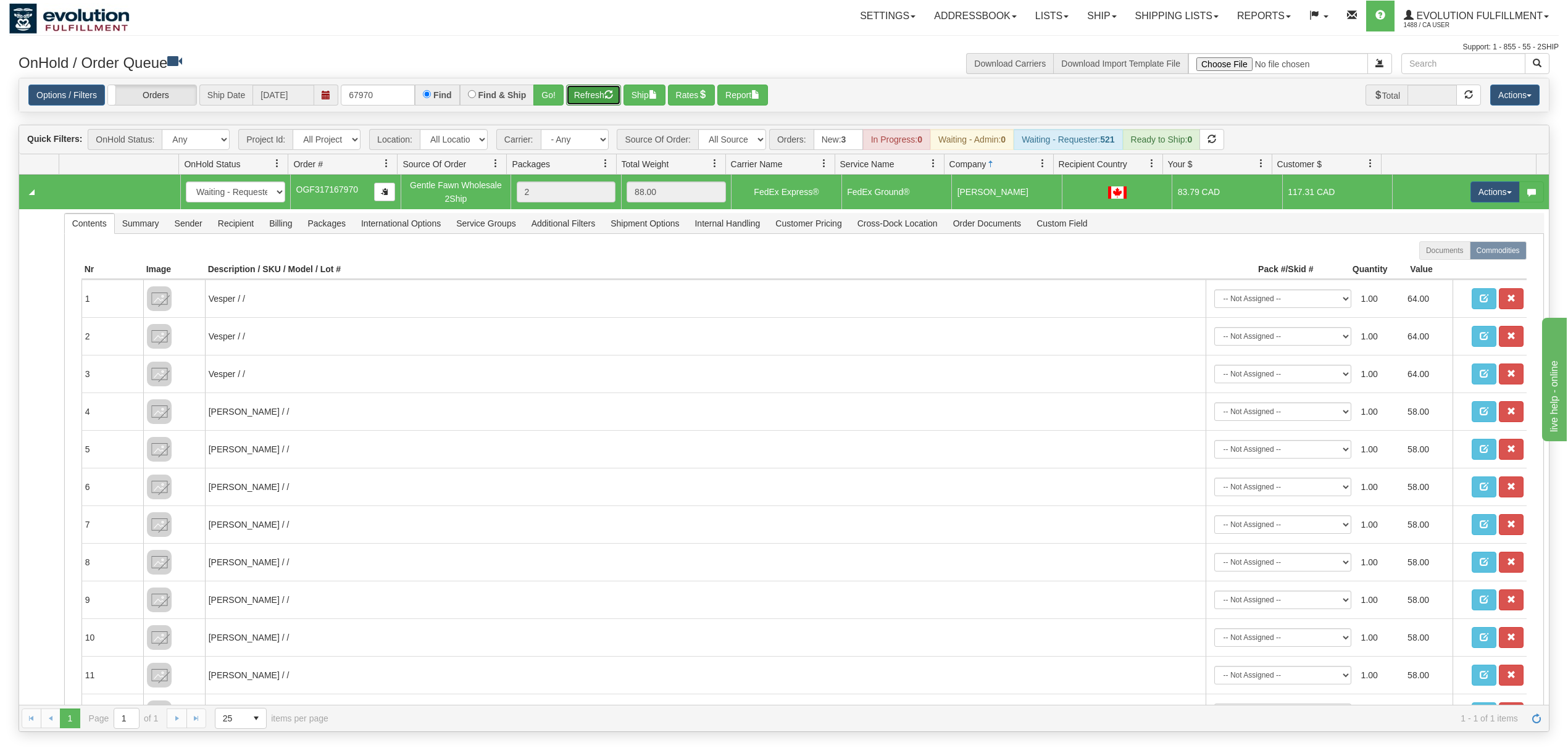
click at [578, 102] on button "Refresh" at bounding box center [593, 95] width 55 height 21
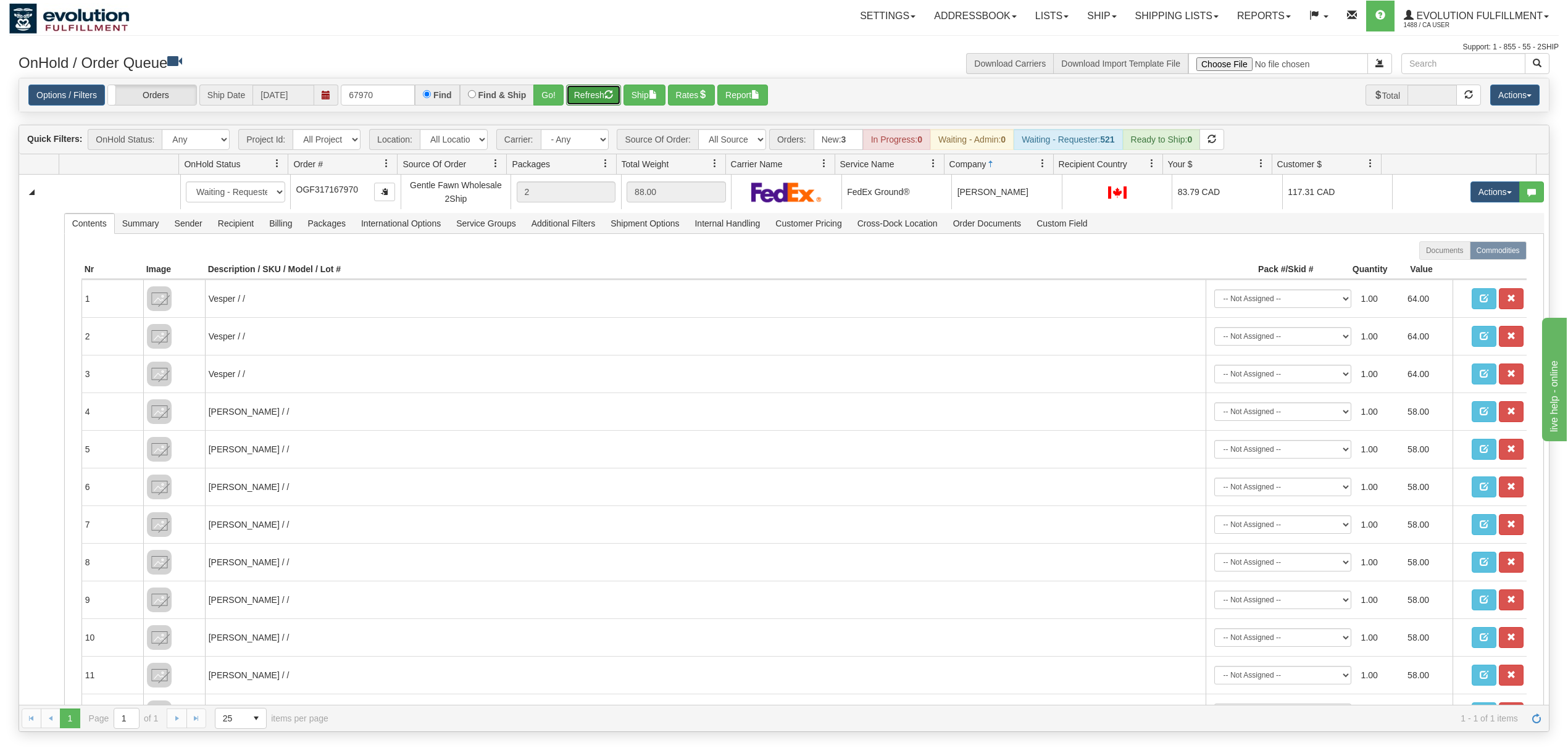
click at [595, 89] on button "Refresh" at bounding box center [593, 95] width 55 height 21
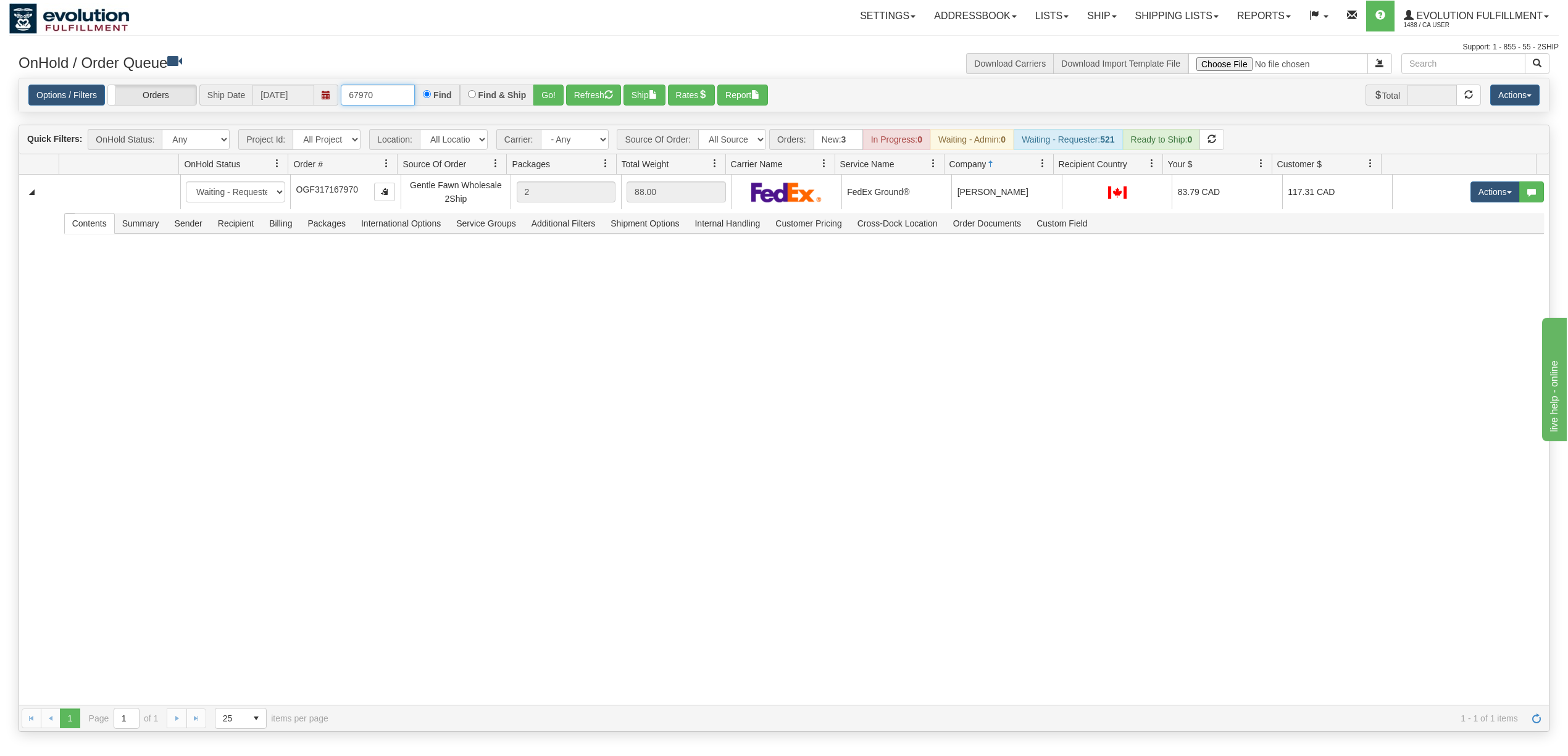
click at [399, 99] on input "67970" at bounding box center [378, 95] width 74 height 21
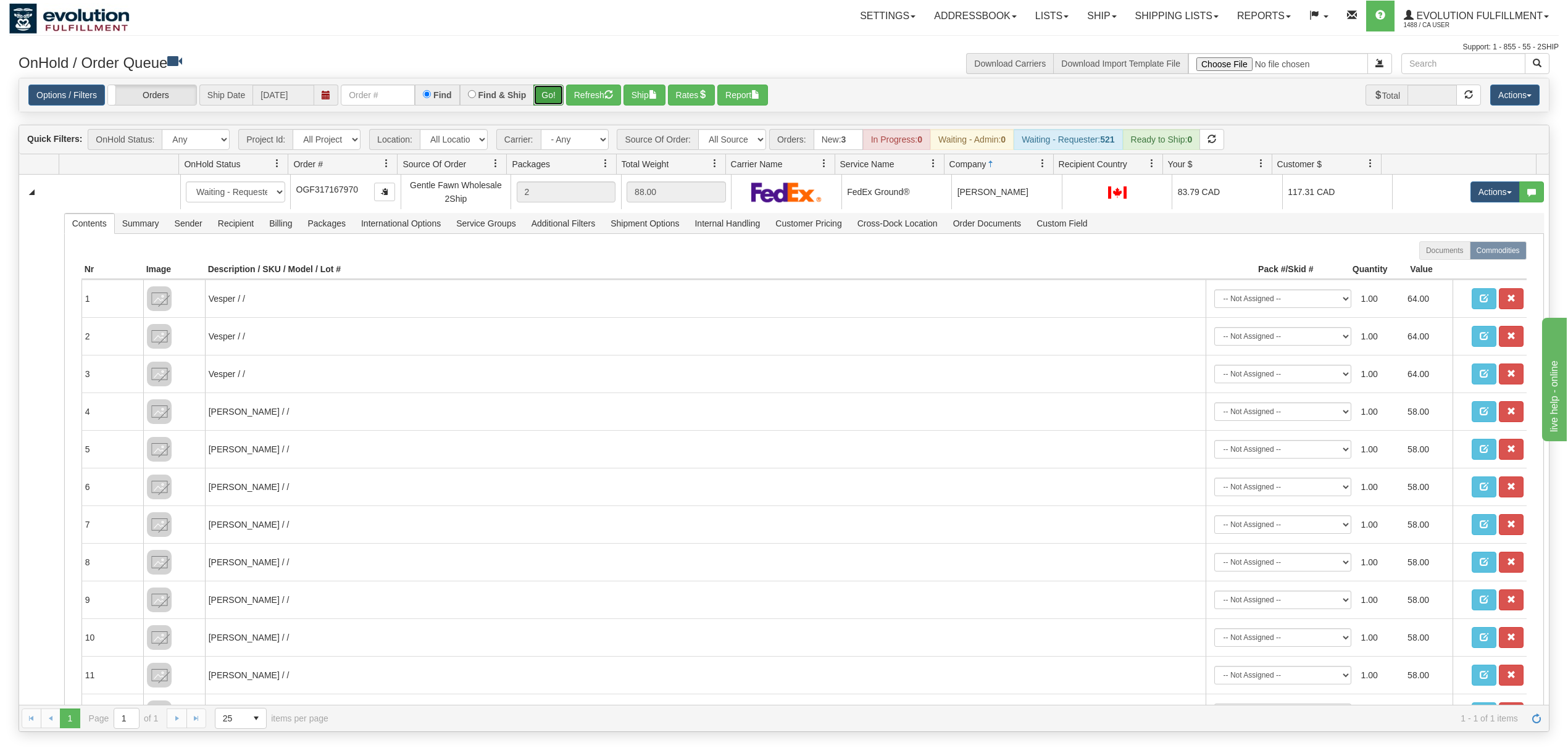
click at [541, 91] on button "Go!" at bounding box center [548, 95] width 30 height 21
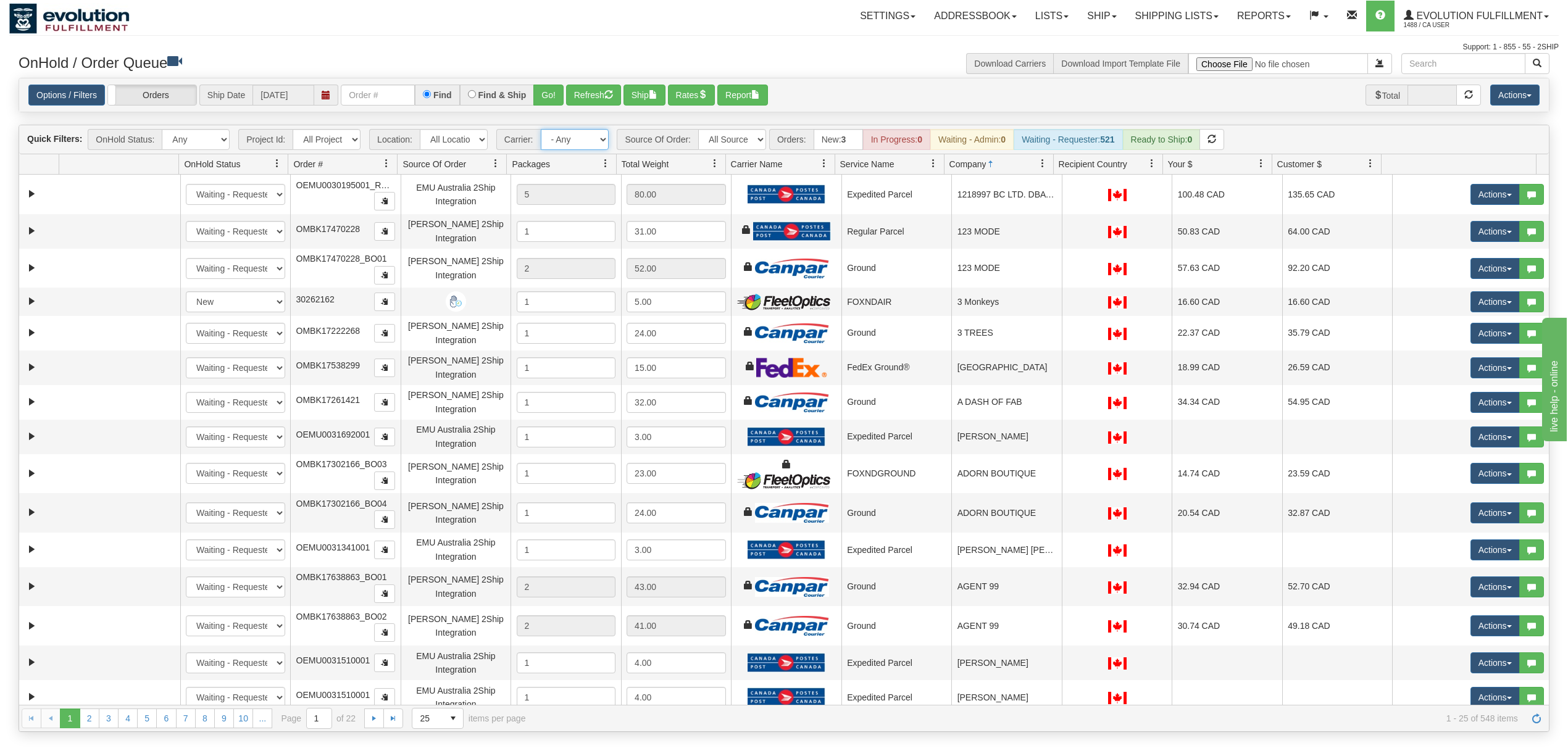
click at [579, 141] on select "- Any - Has NO carrier assigned - Has a carrier assigned FleetOptics Inc. My Ca…" at bounding box center [575, 139] width 68 height 21
select select "-1"
click at [542, 130] on select "- Any - Has NO carrier assigned - Has a carrier assigned FleetOptics Inc. My Ca…" at bounding box center [575, 139] width 68 height 21
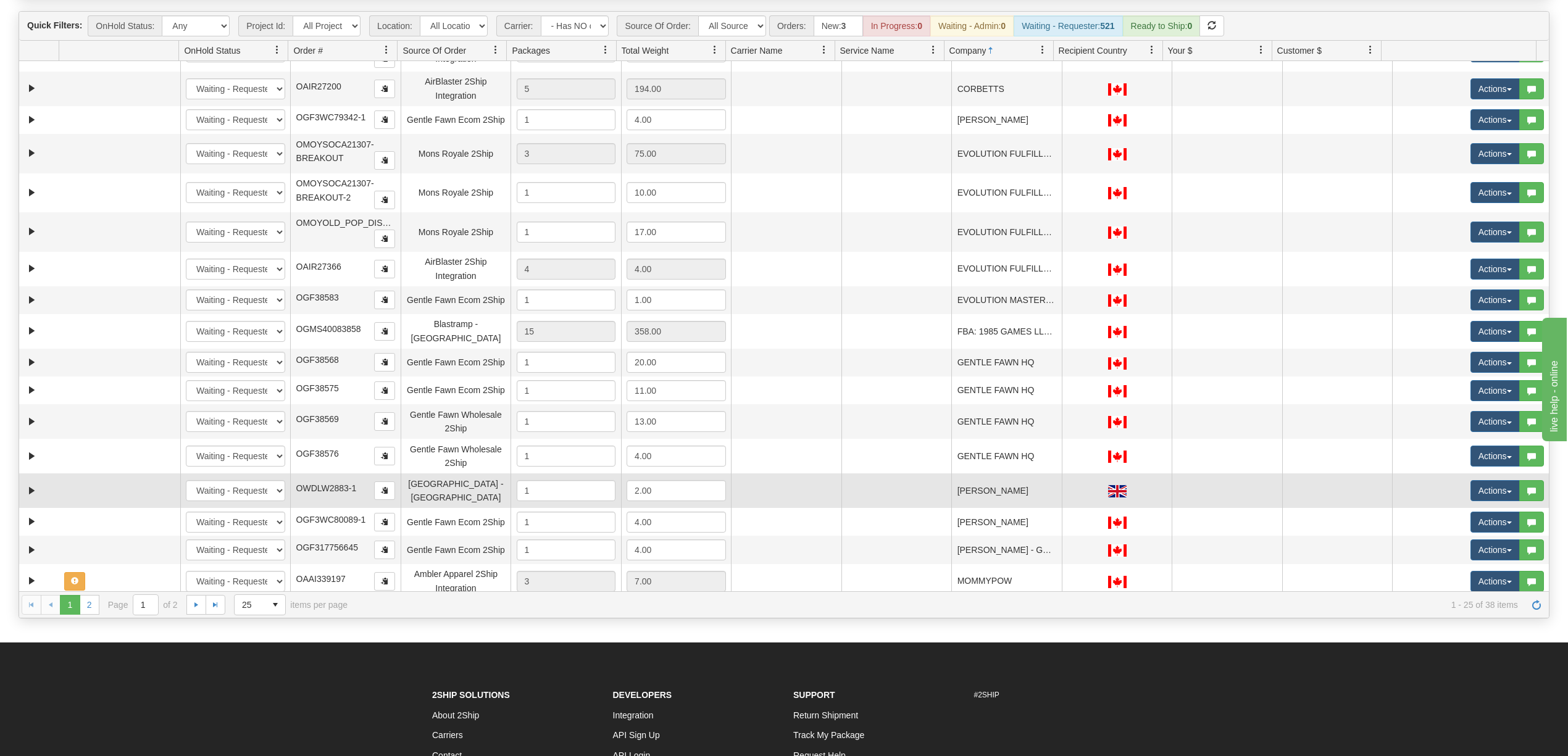
scroll to position [164, 0]
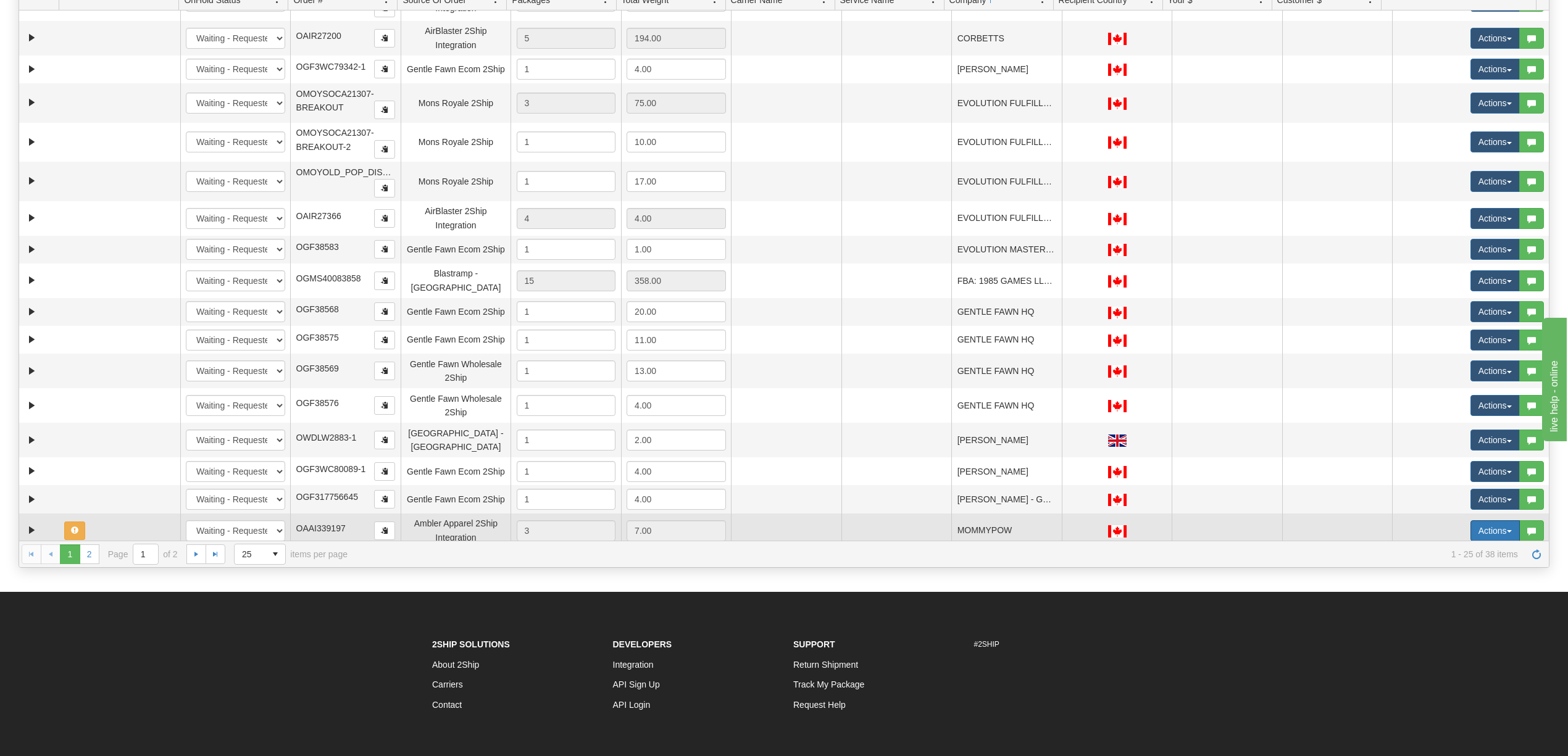
click at [1488, 525] on button "Actions" at bounding box center [1495, 531] width 50 height 21
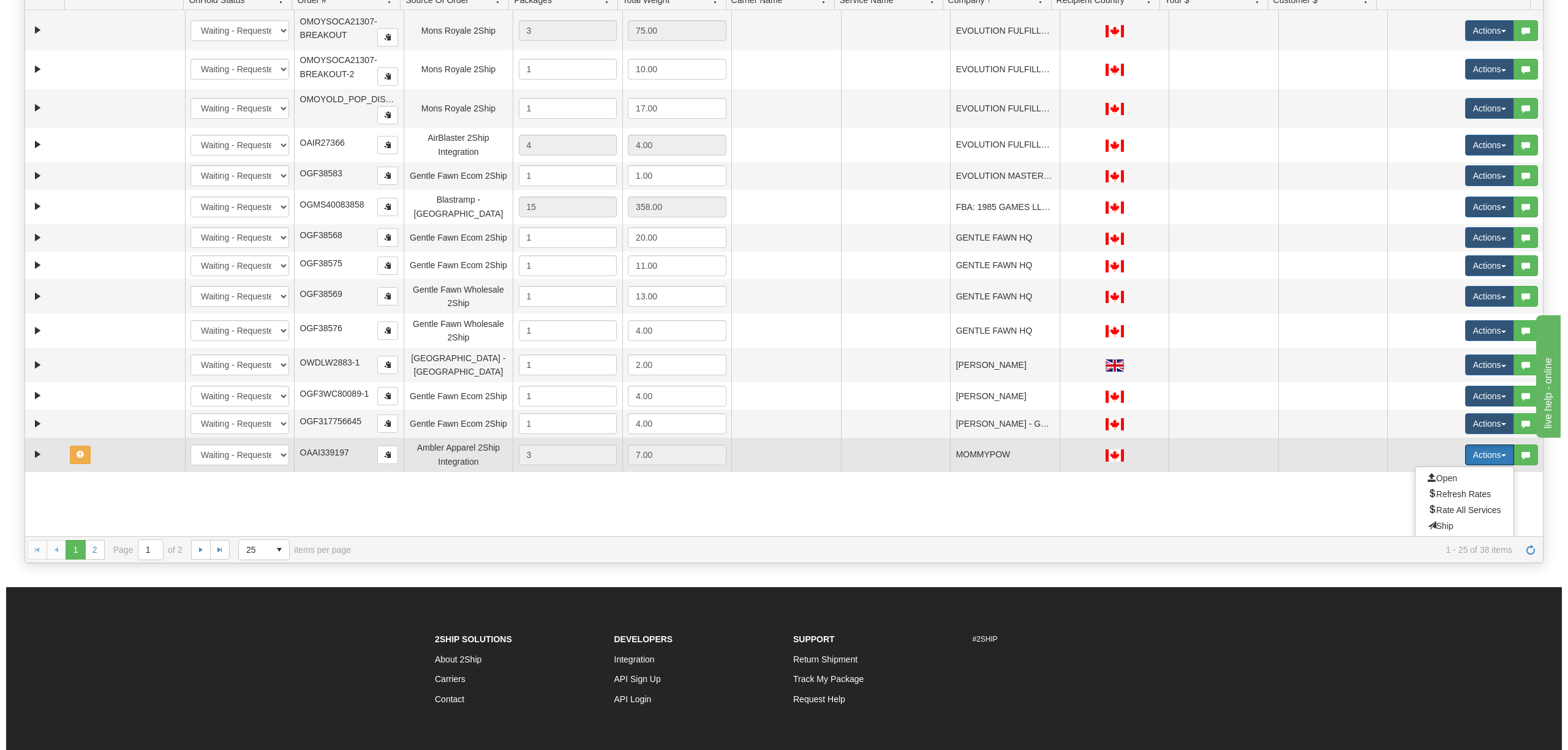
scroll to position [352, 0]
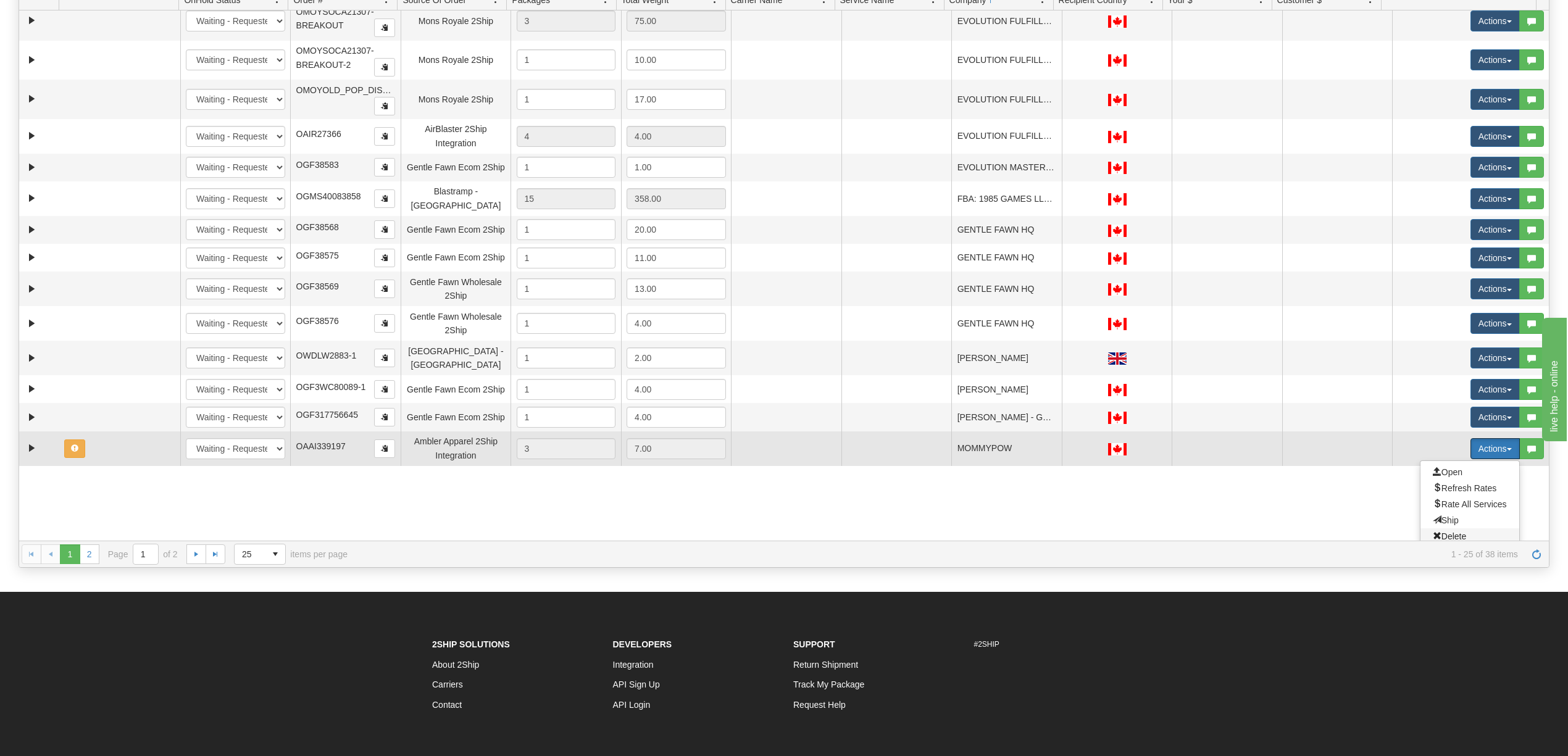
click at [1446, 532] on span "Delete" at bounding box center [1450, 537] width 33 height 10
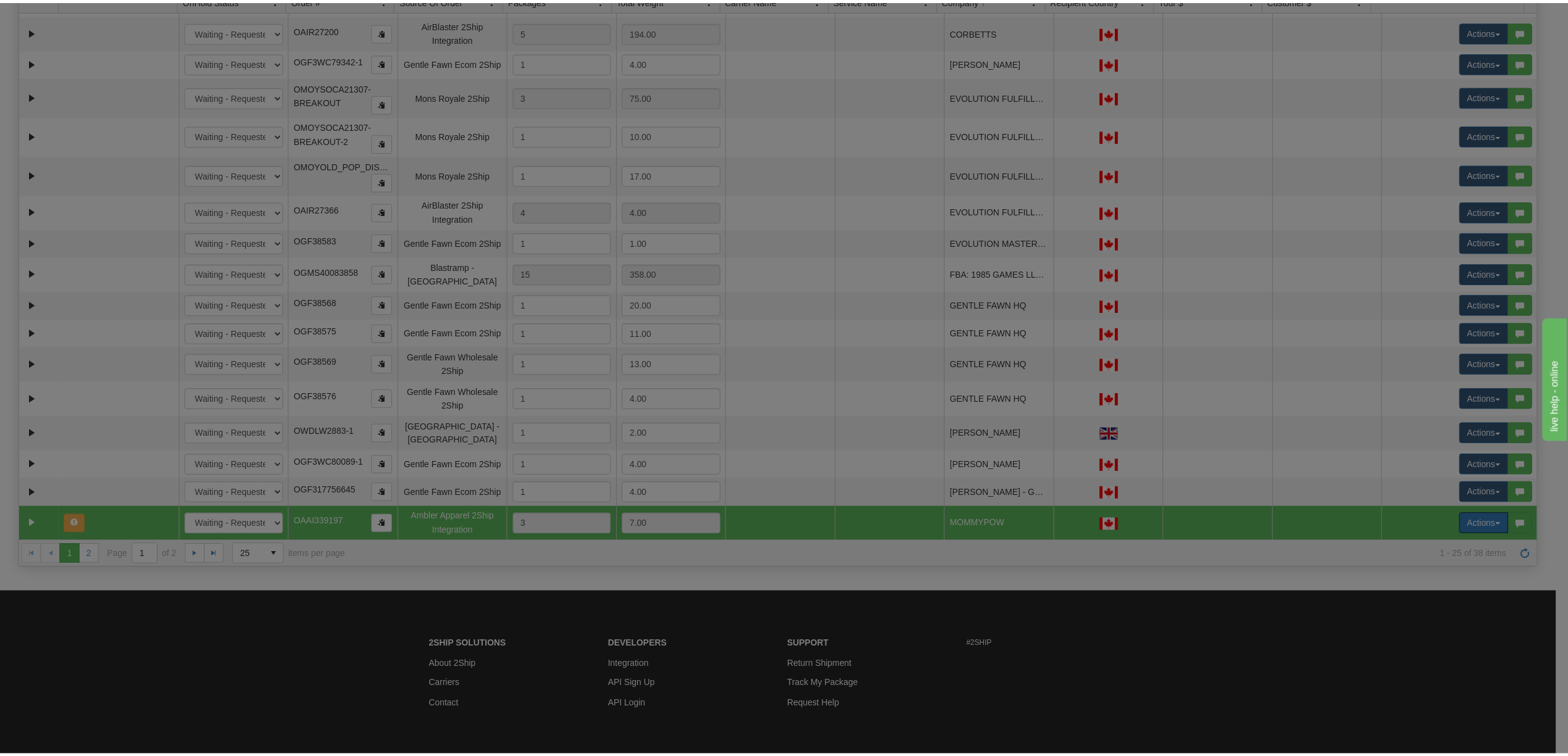
scroll to position [272, 0]
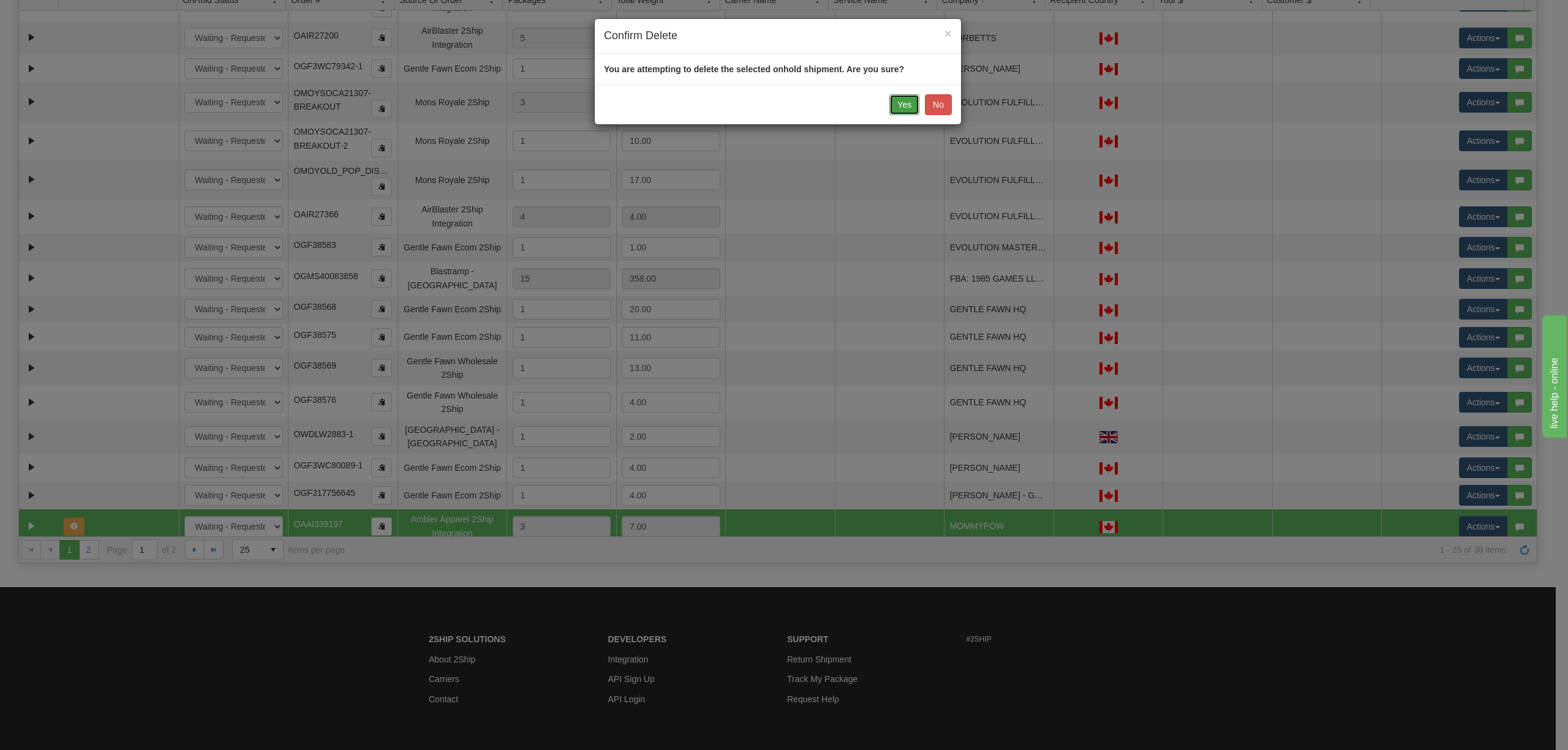
click at [903, 109] on button "Yes" at bounding box center [904, 105] width 30 height 21
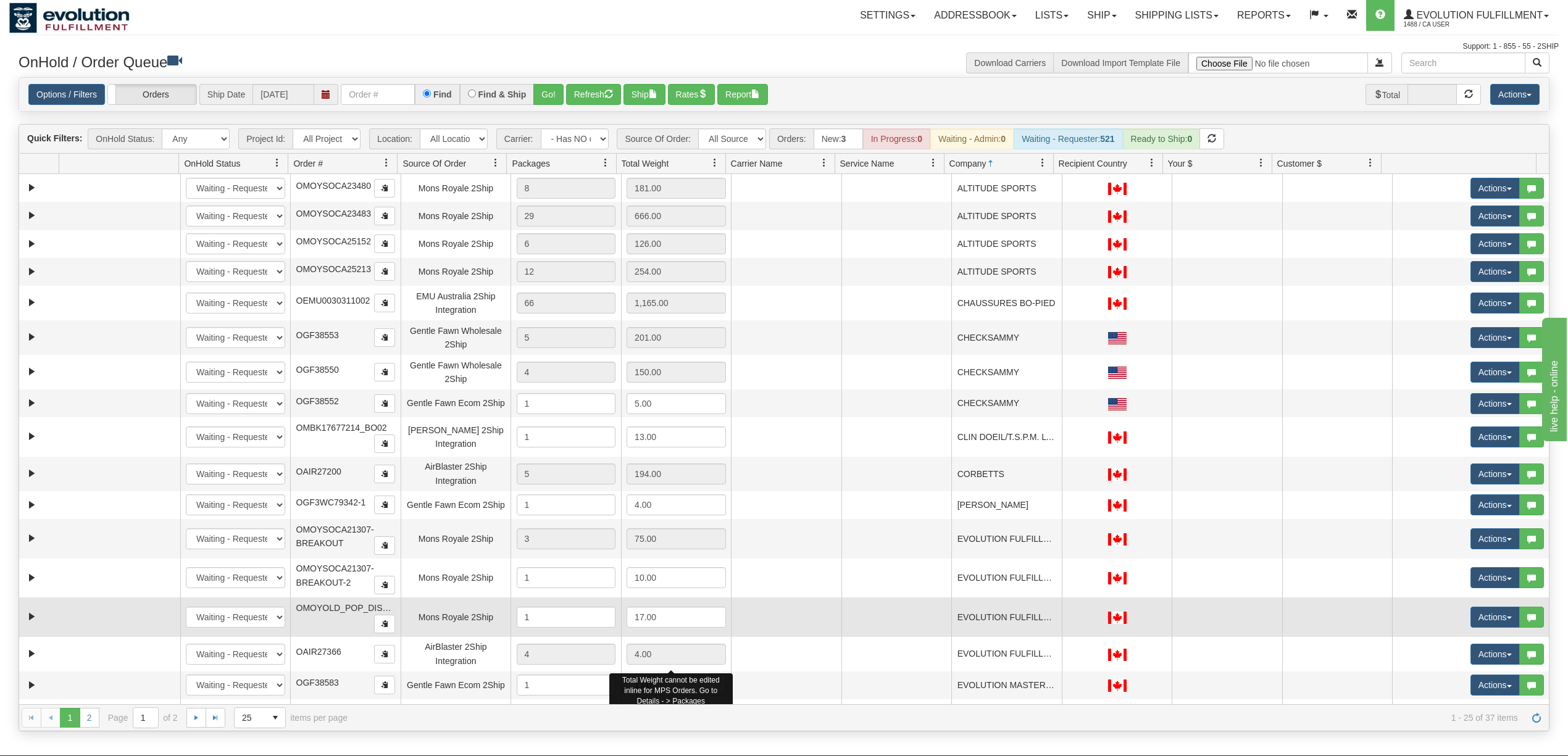
scroll to position [0, 0]
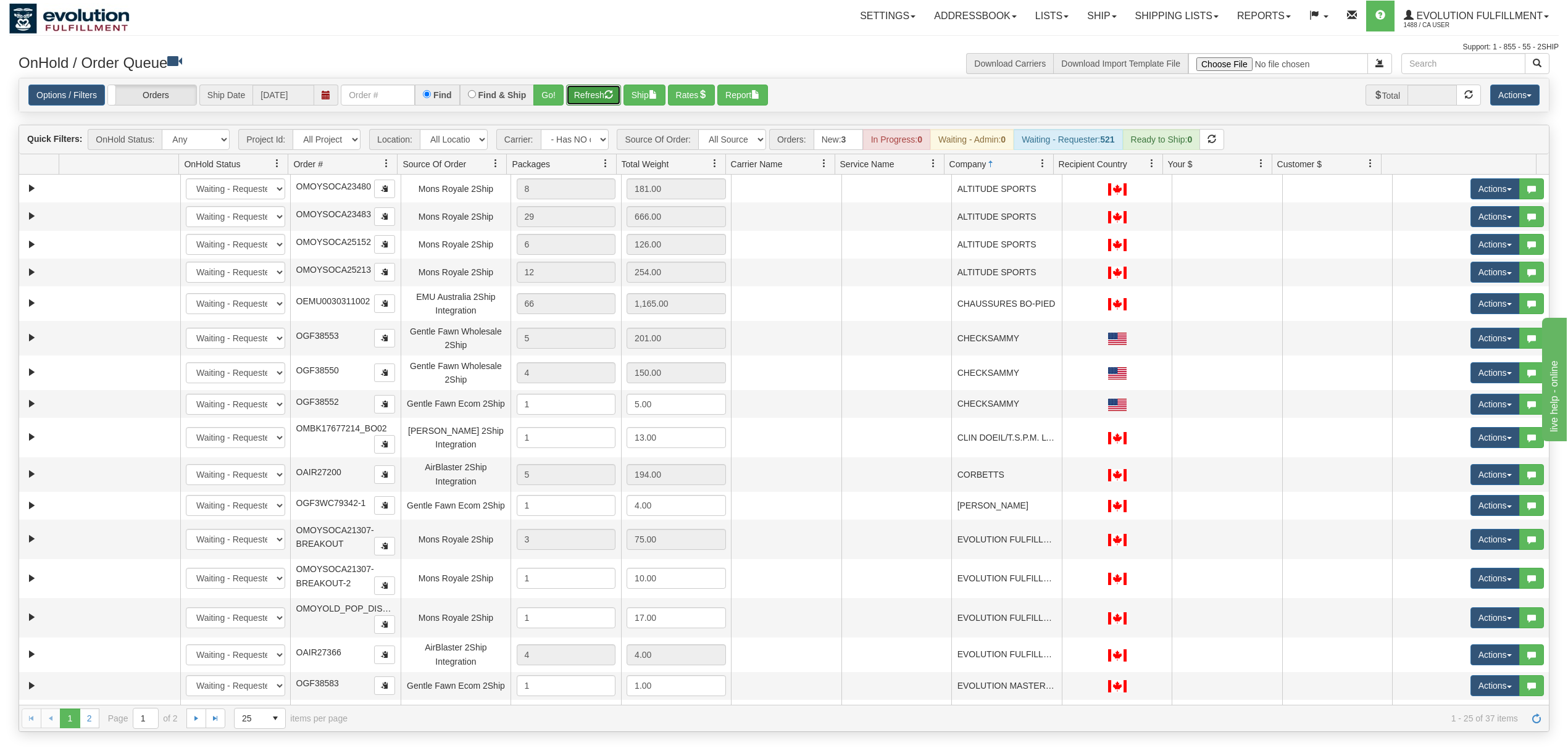
click at [576, 95] on button "Refresh" at bounding box center [593, 95] width 55 height 21
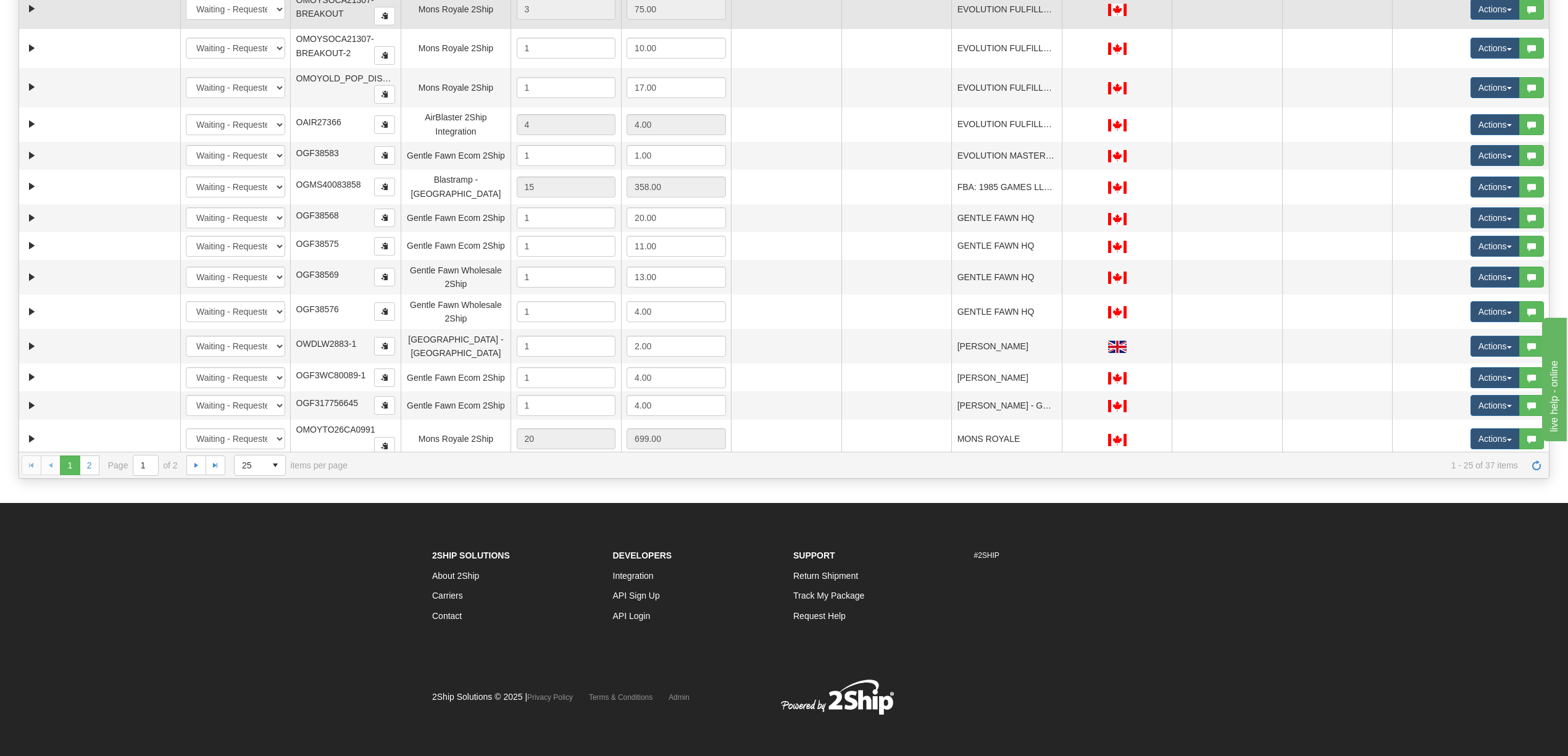
scroll to position [255, 0]
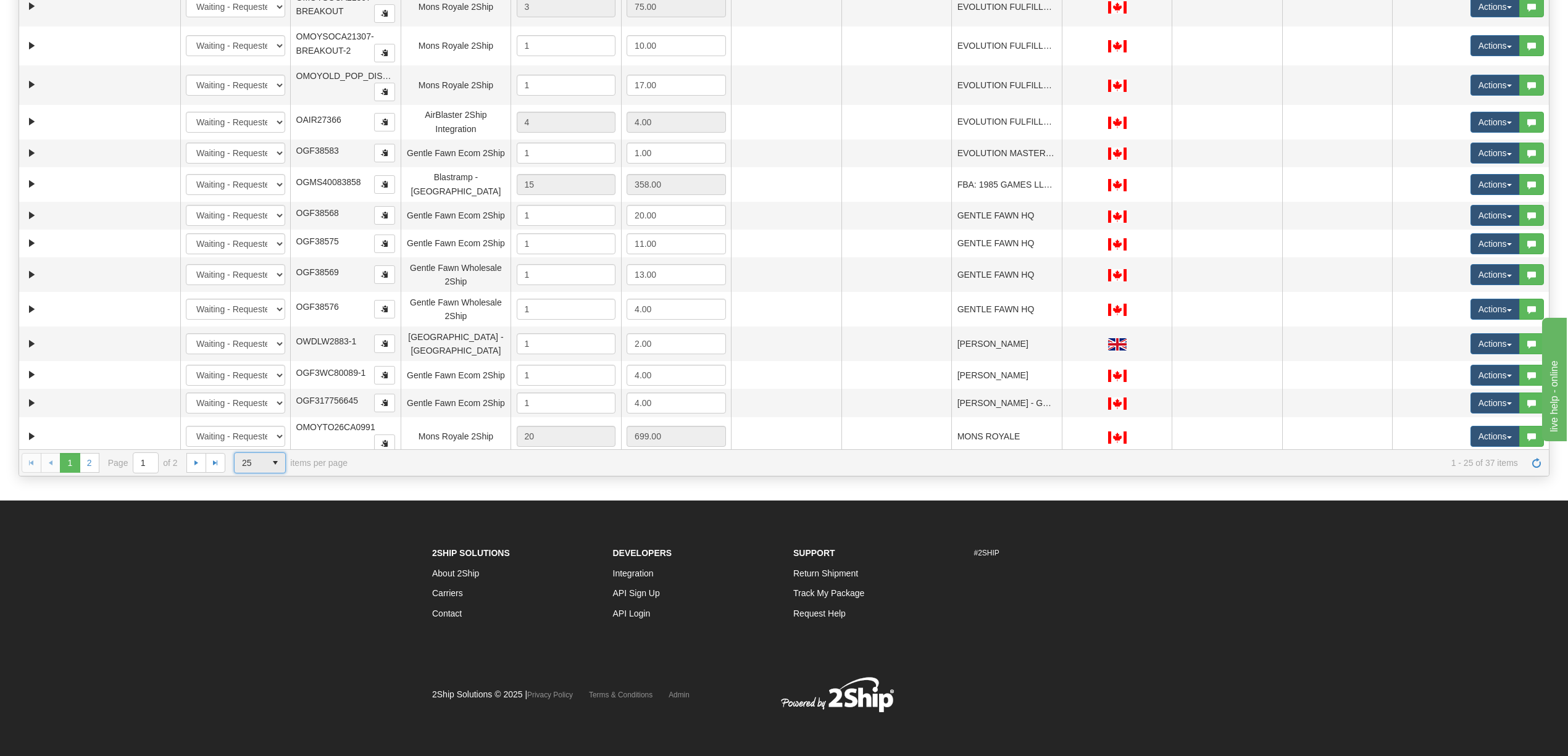
click at [240, 467] on span "25" at bounding box center [250, 463] width 31 height 20
click at [267, 516] on li "50" at bounding box center [260, 521] width 51 height 17
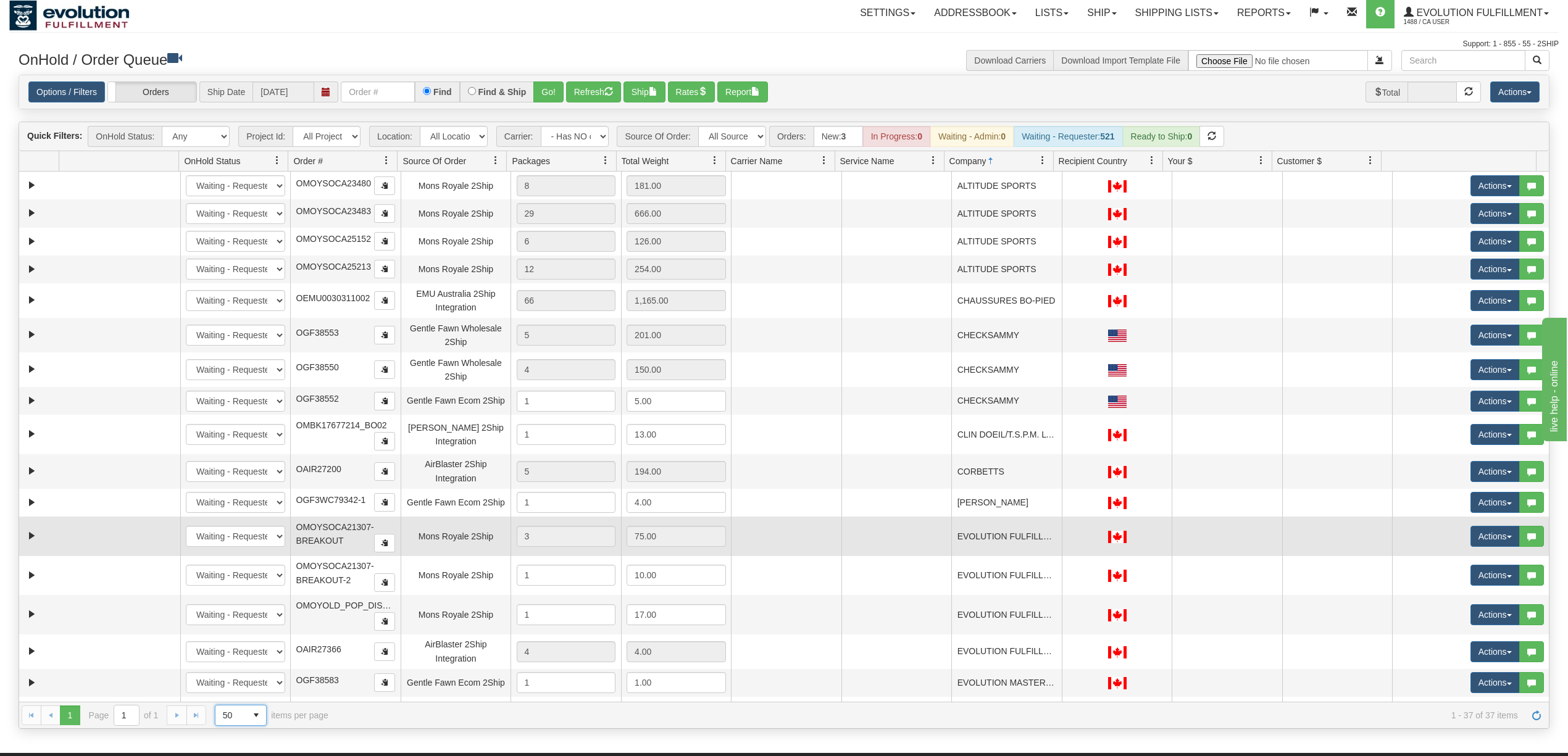
scroll to position [0, 0]
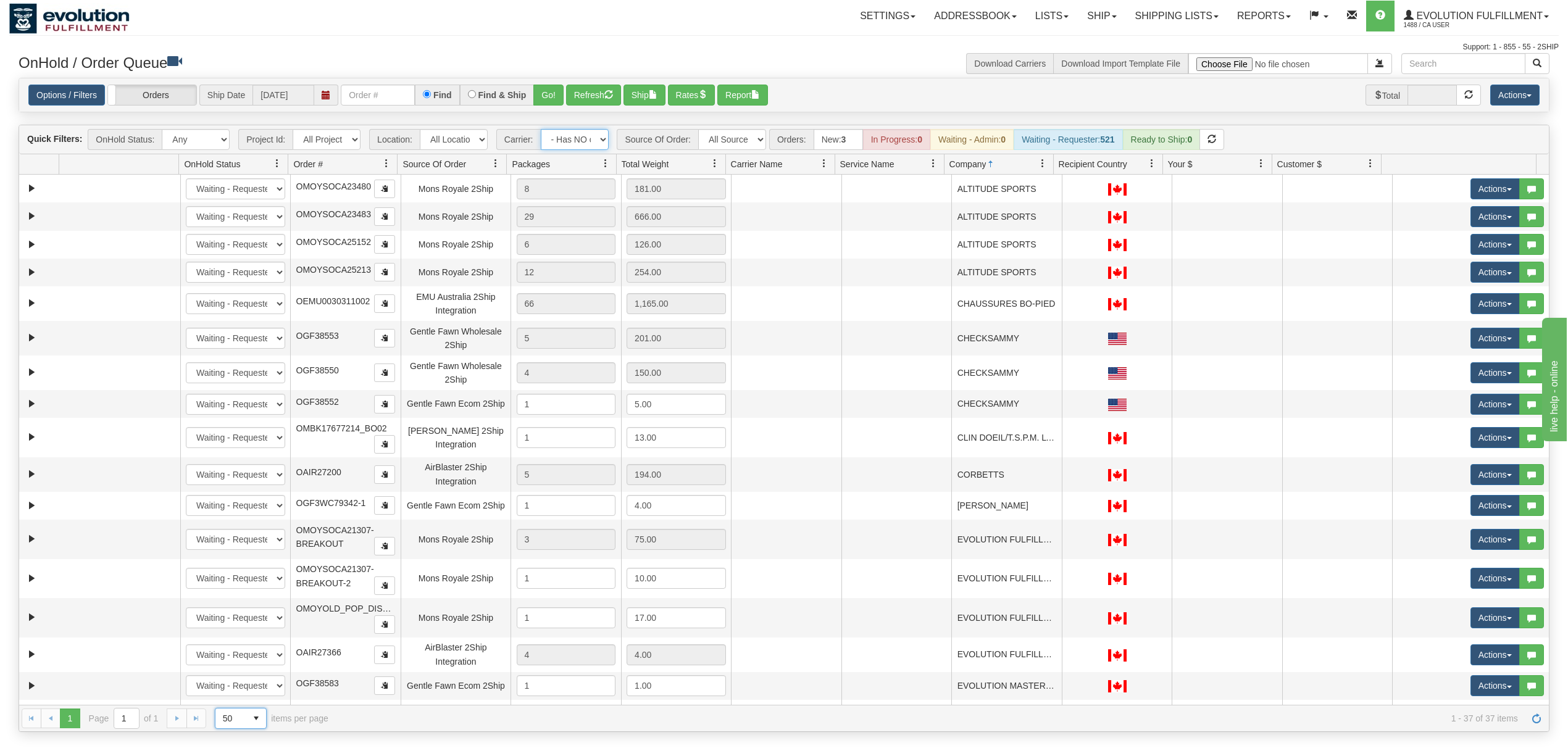
click at [563, 146] on select "- Any - Has NO carrier assigned - Has a carrier assigned FleetOptics Inc. My Ca…" at bounding box center [575, 139] width 68 height 21
click at [758, 137] on select "All Sources AirBlaster 2Ship Integration Ambler Apparel 2Ship Integration BC [M…" at bounding box center [733, 139] width 68 height 21
select select "Gentle Fawn Wholesale 2Ship"
click at [700, 130] on select "All Sources AirBlaster 2Ship Integration Ambler Apparel 2Ship Integration BC [M…" at bounding box center [733, 139] width 68 height 21
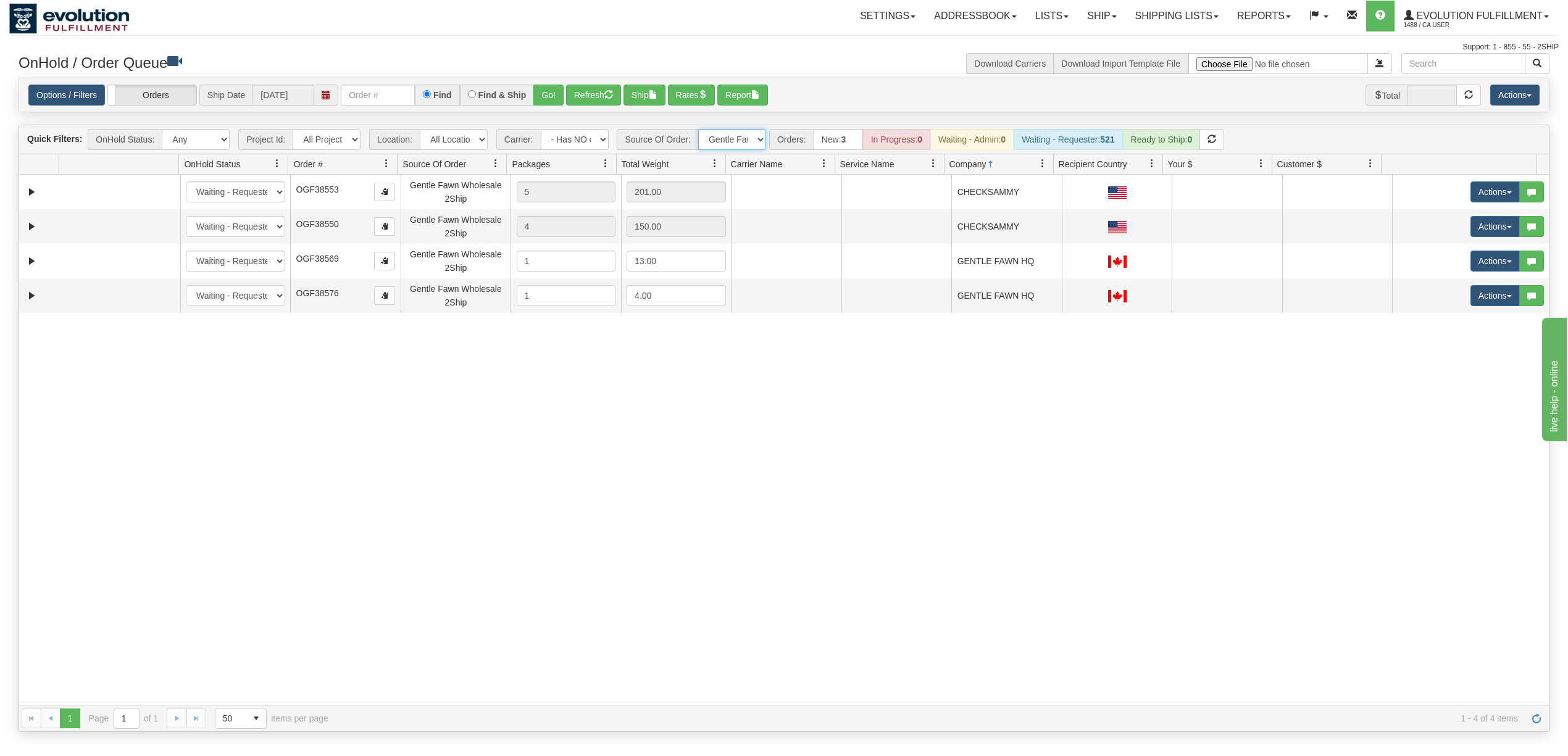
click at [711, 136] on select "All Sources AirBlaster 2Ship Integration Ambler Apparel 2Ship Integration BC [M…" at bounding box center [733, 139] width 68 height 21
select select "grid toolbar"
click at [700, 130] on select "All Sources AirBlaster 2Ship Integration Ambler Apparel 2Ship Integration BC [M…" at bounding box center [733, 139] width 68 height 21
click at [576, 144] on select "- Any - Has NO carrier assigned - Has a carrier assigned FleetOptics Inc. My Ca…" at bounding box center [575, 139] width 68 height 21
select select "grid toolbar"
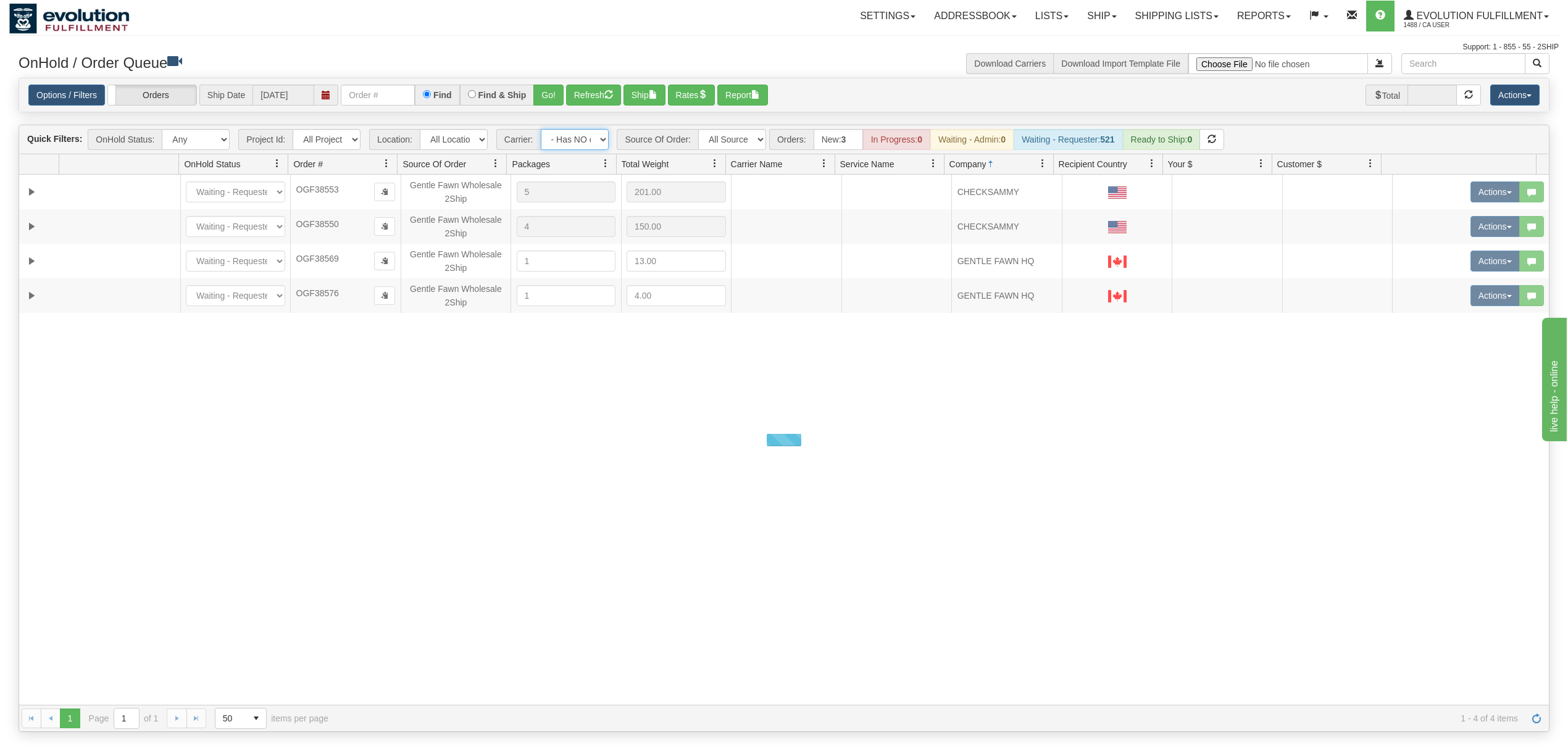
click at [542, 130] on select "- Any - Has NO carrier assigned - Has a carrier assigned FleetOptics Inc. My Ca…" at bounding box center [575, 139] width 68 height 21
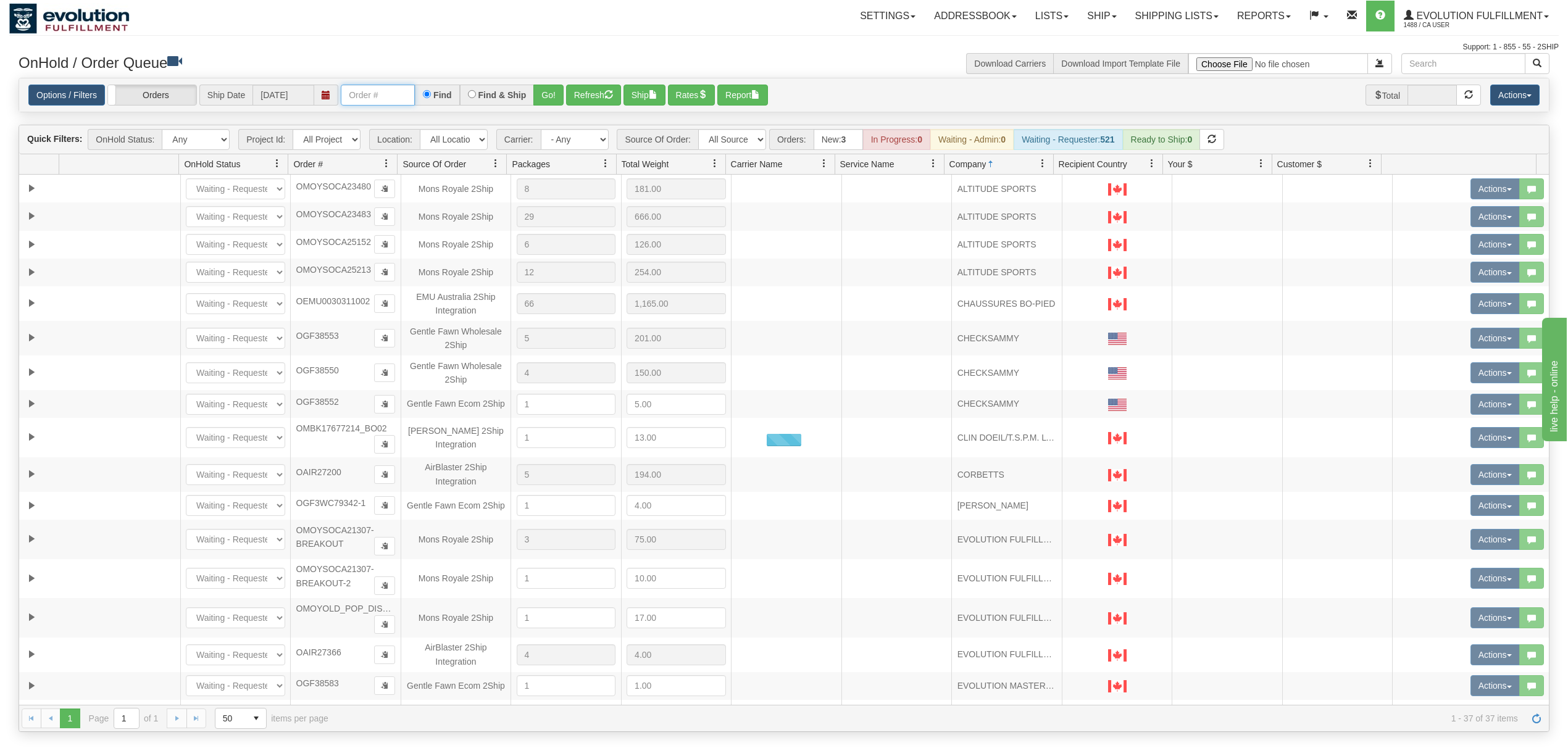
click at [384, 101] on input "text" at bounding box center [378, 95] width 74 height 21
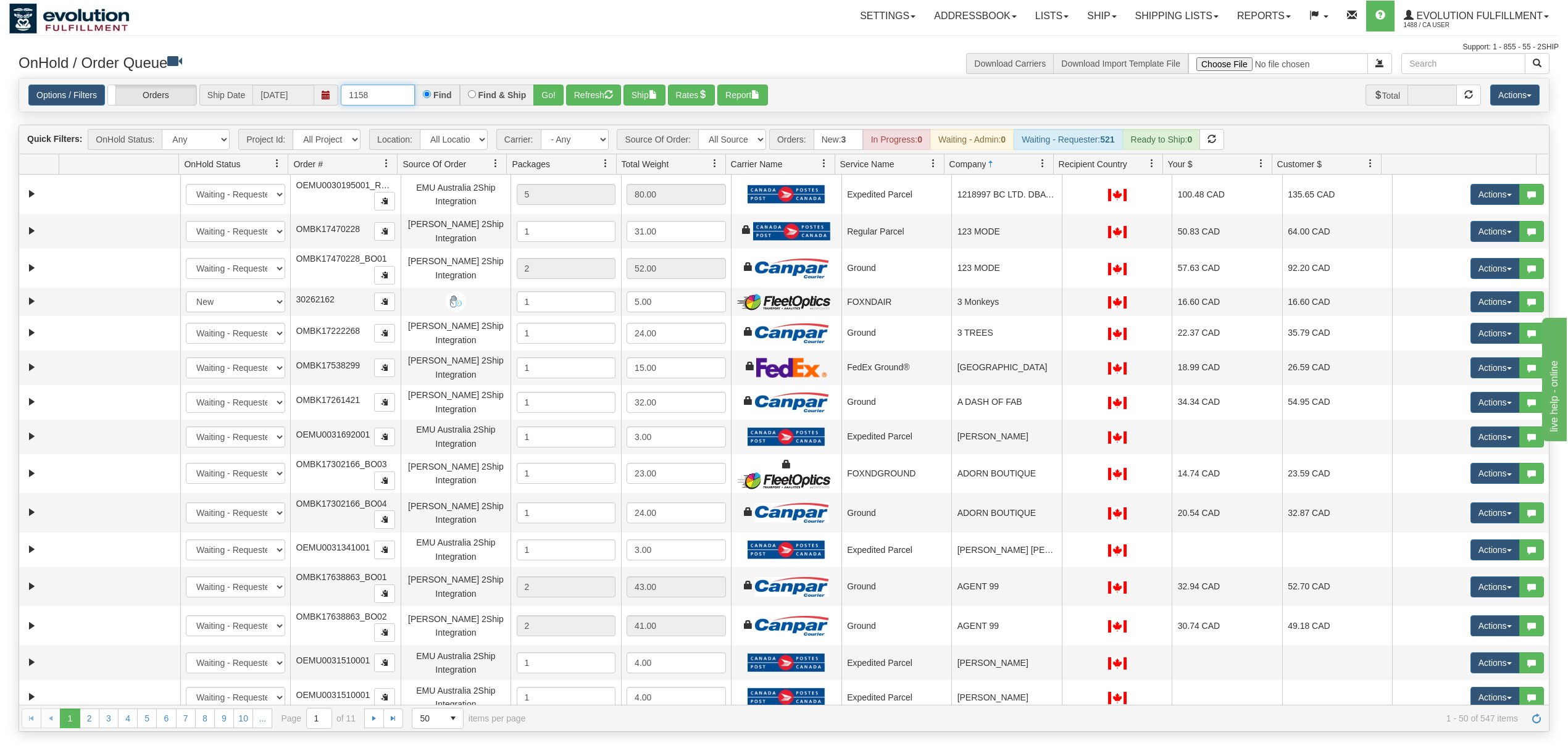
type input "1158"
